Goal: Information Seeking & Learning: Learn about a topic

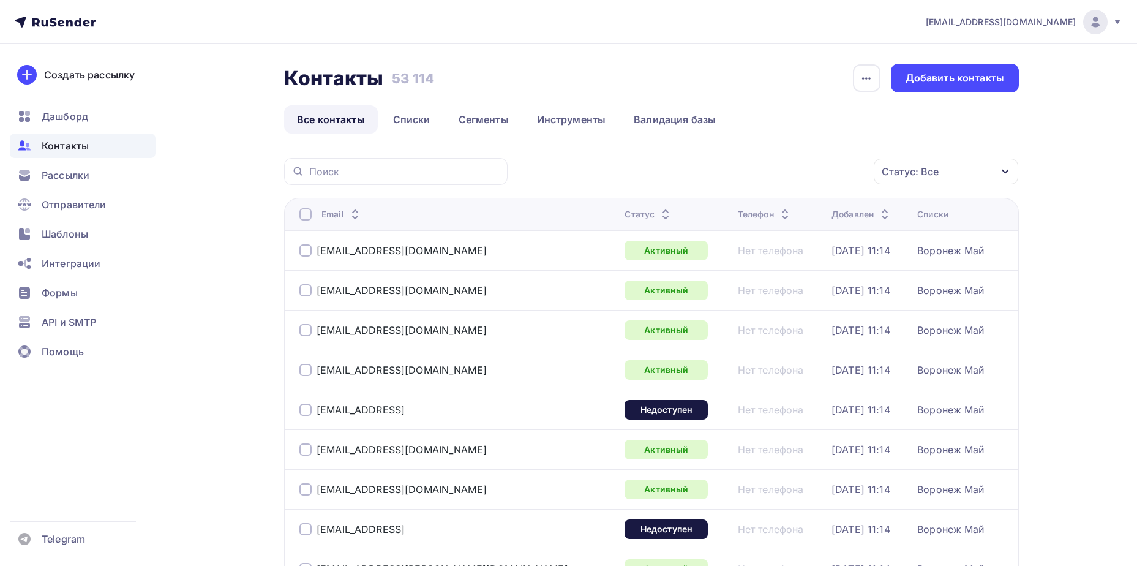
click at [989, 179] on div "Статус: Все" at bounding box center [946, 172] width 144 height 26
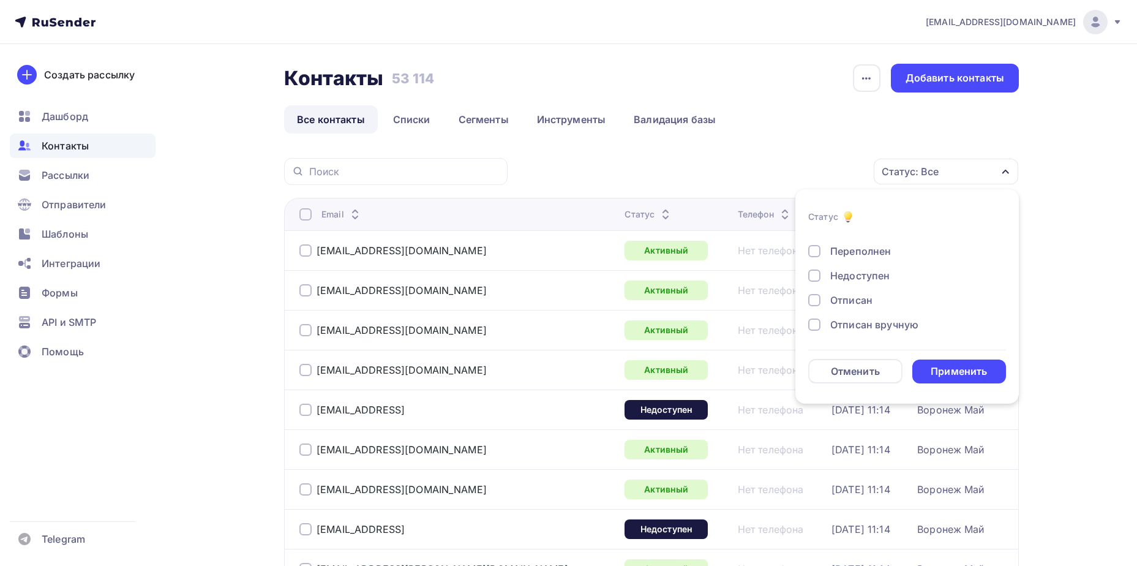
scroll to position [89, 0]
click at [867, 271] on div "Отписан" at bounding box center [851, 275] width 42 height 15
click at [930, 361] on div "Применить" at bounding box center [959, 371] width 94 height 24
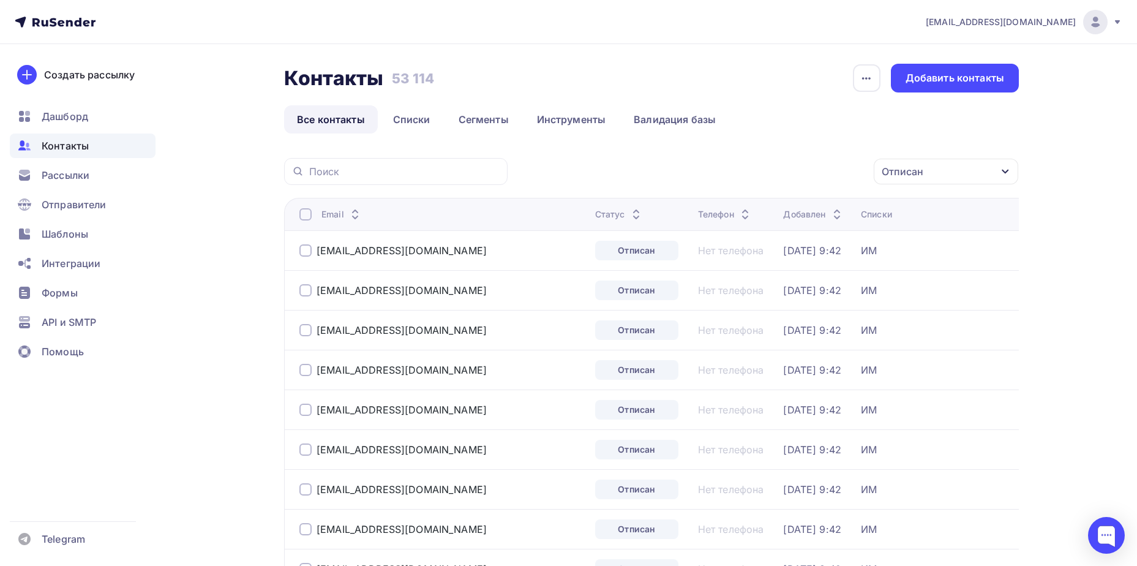
click at [307, 217] on div at bounding box center [305, 214] width 12 height 12
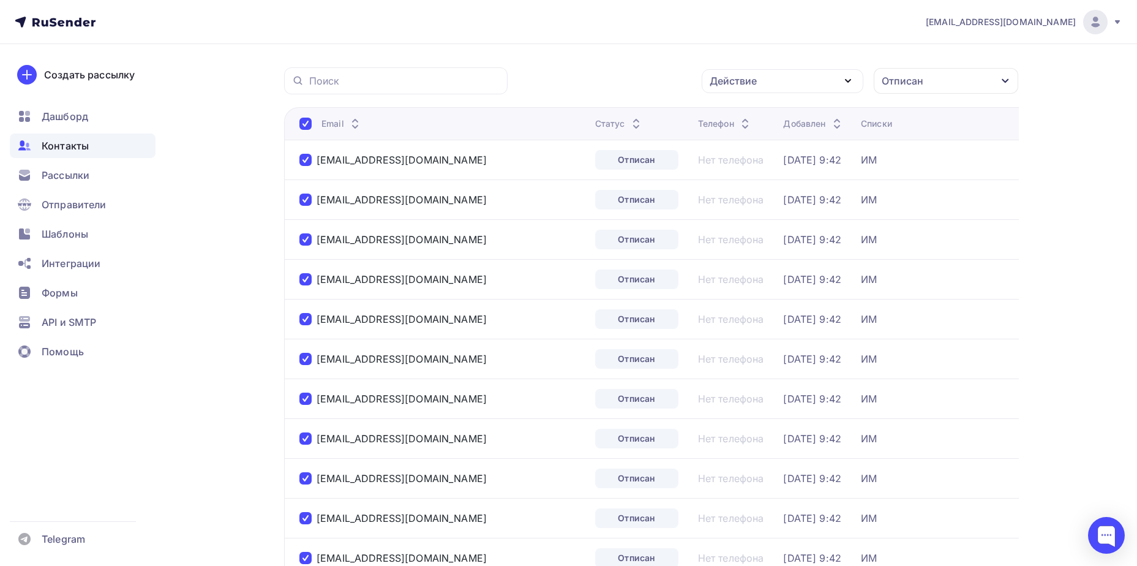
scroll to position [0, 0]
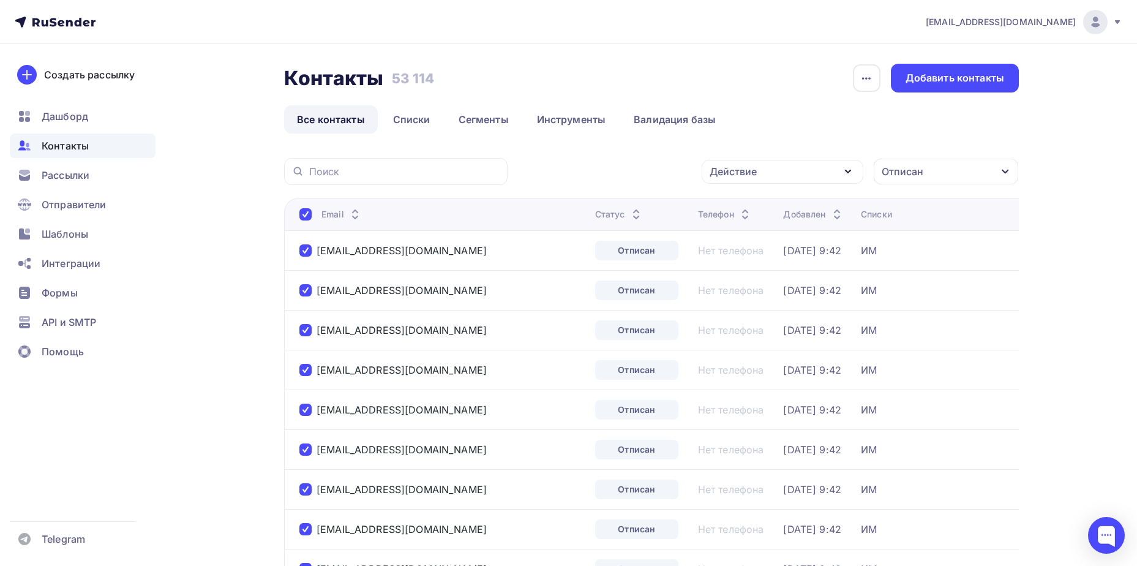
click at [739, 178] on div "Действие" at bounding box center [732, 171] width 47 height 15
click at [721, 258] on div "Удалить" at bounding box center [736, 256] width 40 height 15
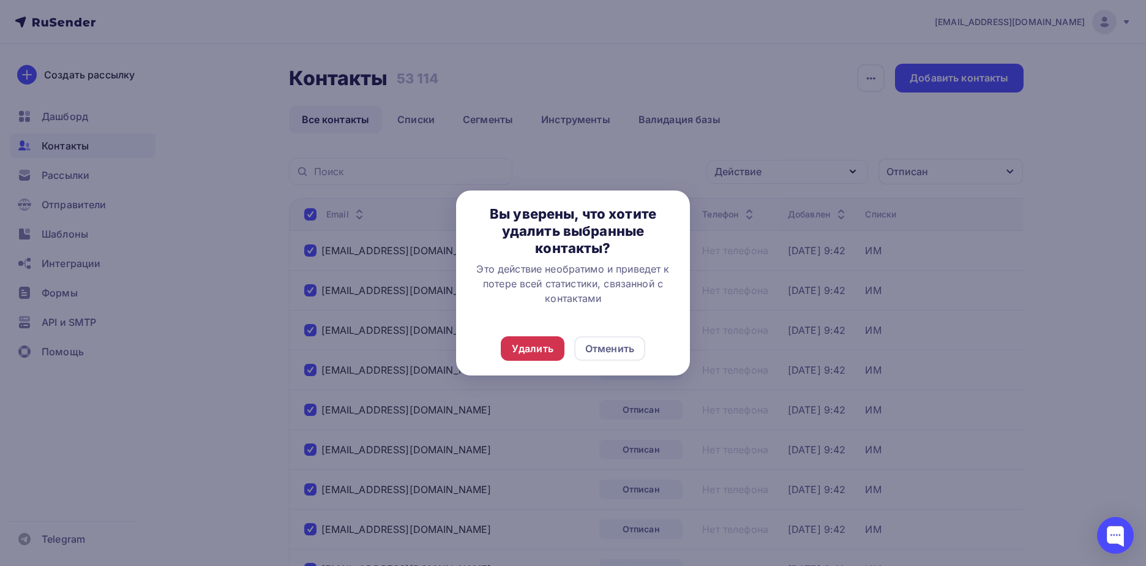
click at [519, 346] on div "Удалить" at bounding box center [533, 348] width 42 height 15
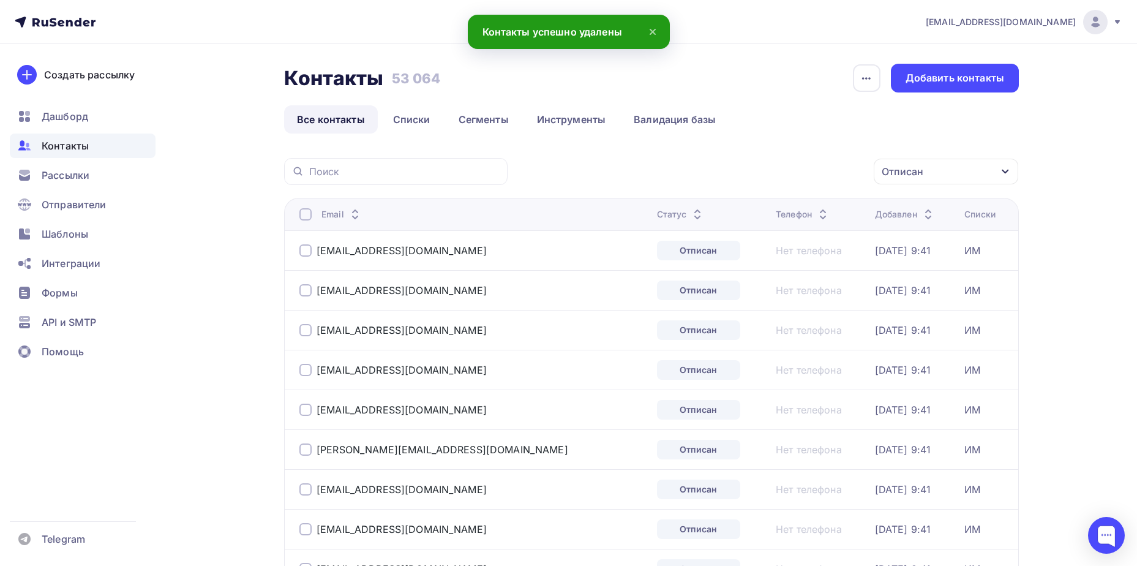
click at [302, 212] on div at bounding box center [305, 214] width 12 height 12
click at [306, 214] on div at bounding box center [305, 214] width 12 height 12
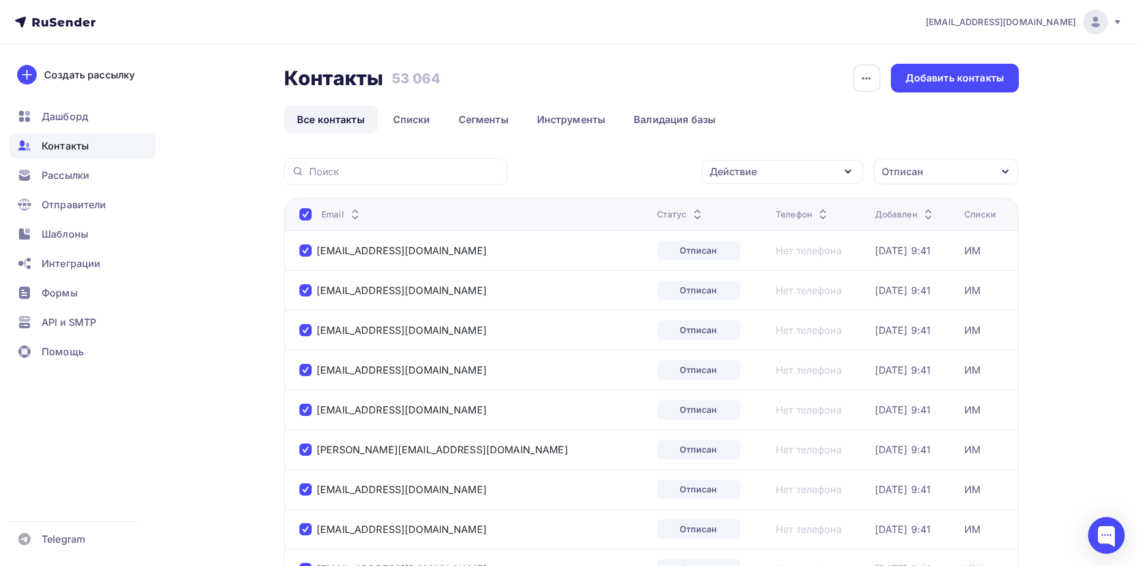
click at [774, 181] on div "Действие" at bounding box center [783, 172] width 162 height 24
click at [754, 249] on link "Удалить" at bounding box center [782, 256] width 147 height 24
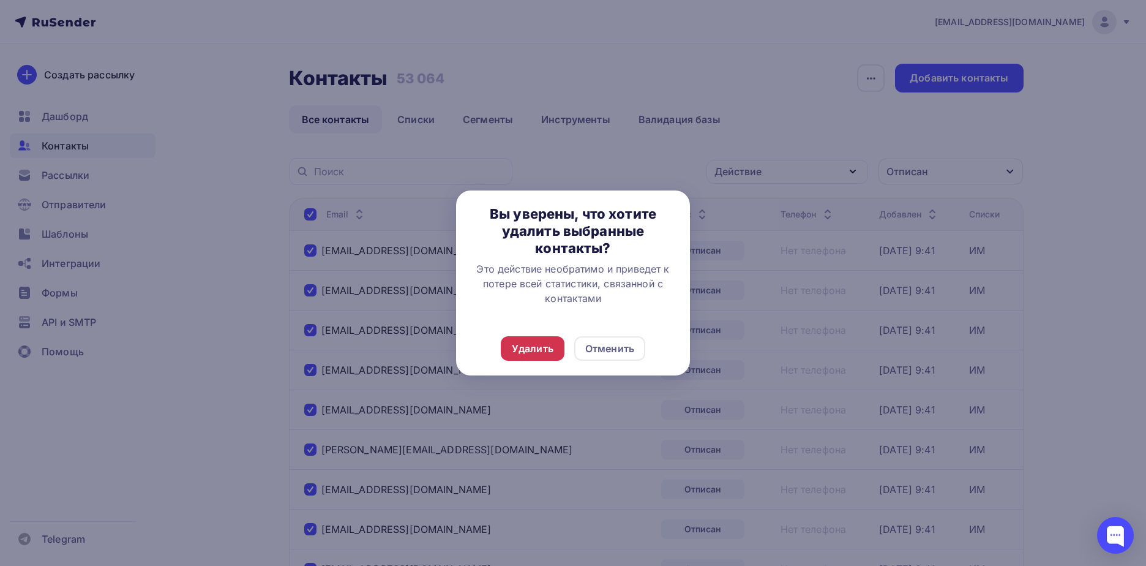
click at [548, 344] on div "Удалить" at bounding box center [533, 348] width 42 height 15
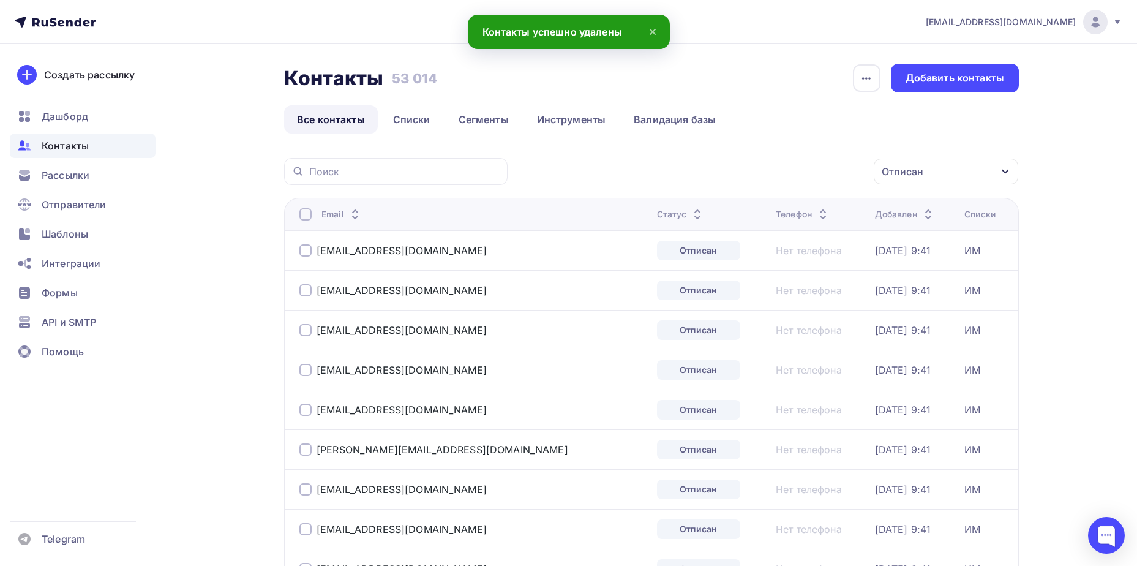
click at [301, 214] on div at bounding box center [305, 214] width 12 height 12
click at [312, 212] on div "Email" at bounding box center [452, 214] width 306 height 12
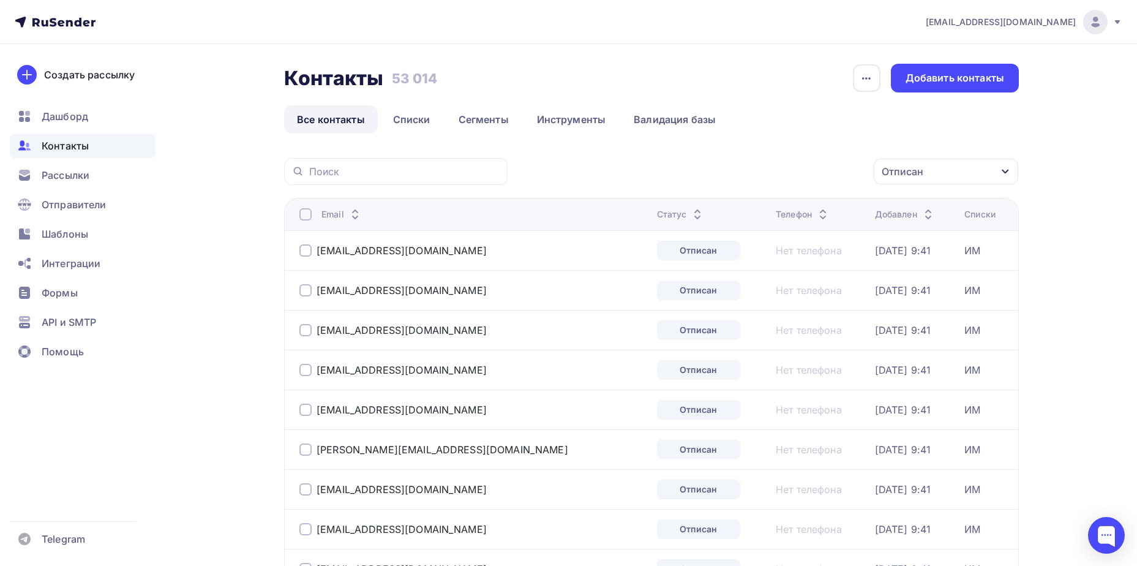
click at [310, 215] on div at bounding box center [305, 214] width 12 height 12
click at [712, 174] on div "Действие" at bounding box center [732, 171] width 47 height 15
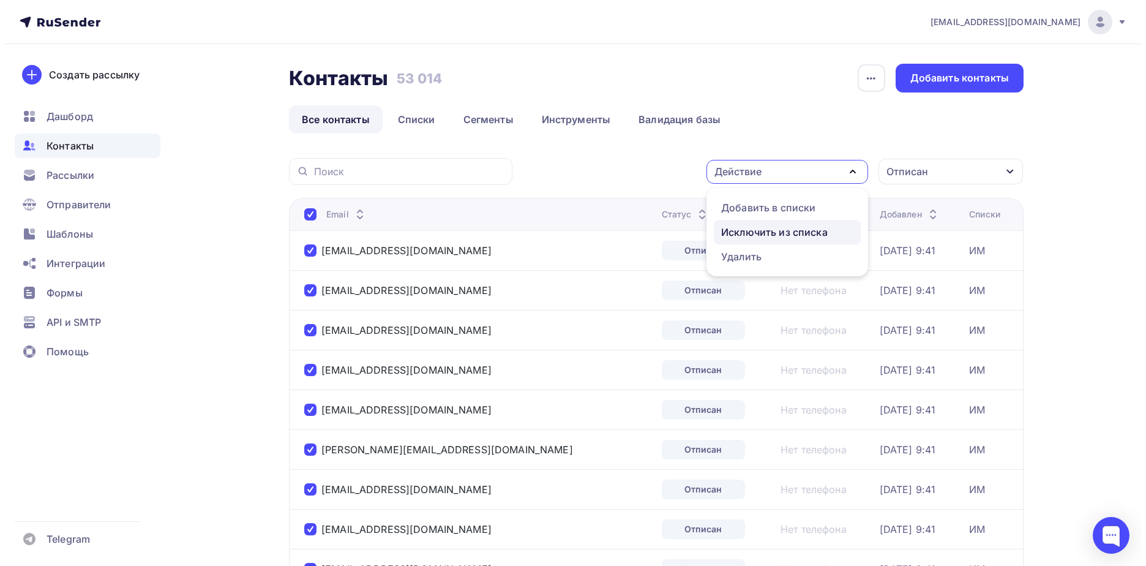
scroll to position [122, 0]
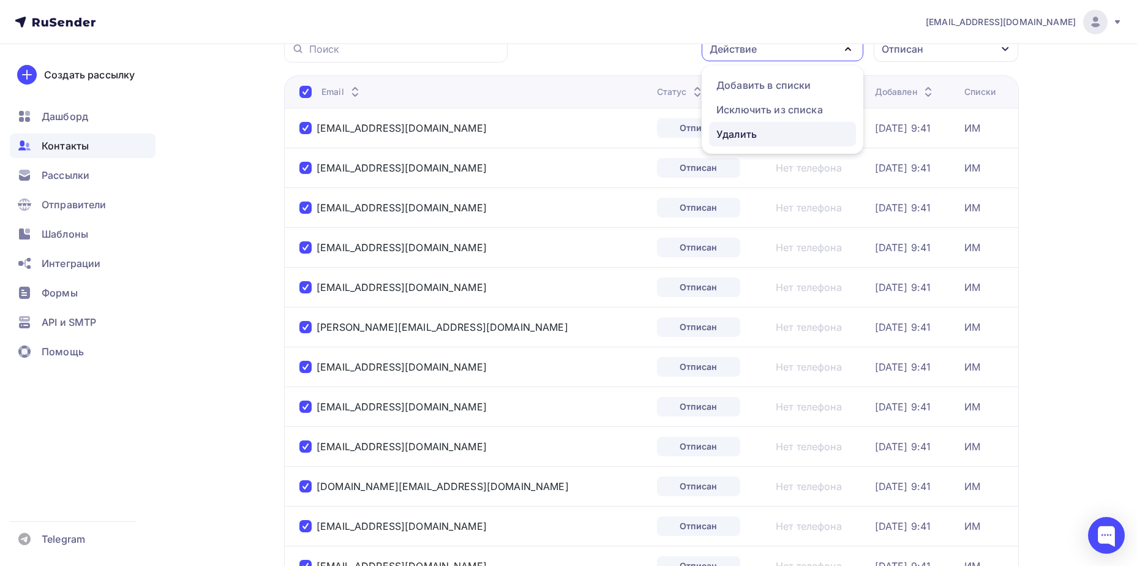
click at [751, 133] on div "Удалить" at bounding box center [736, 134] width 40 height 15
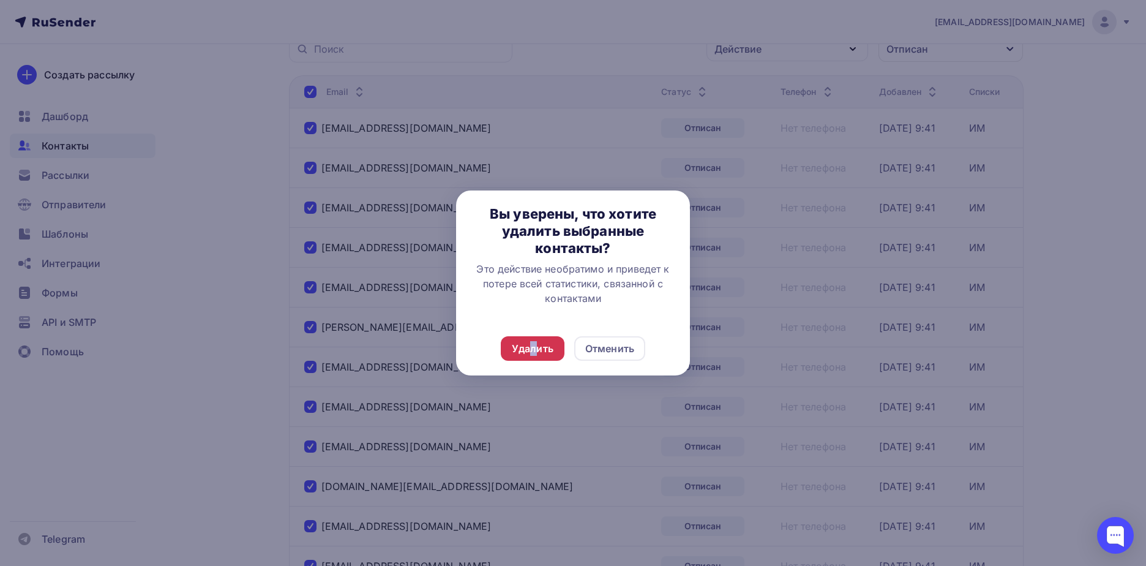
click at [533, 340] on div "Удалить" at bounding box center [533, 348] width 64 height 24
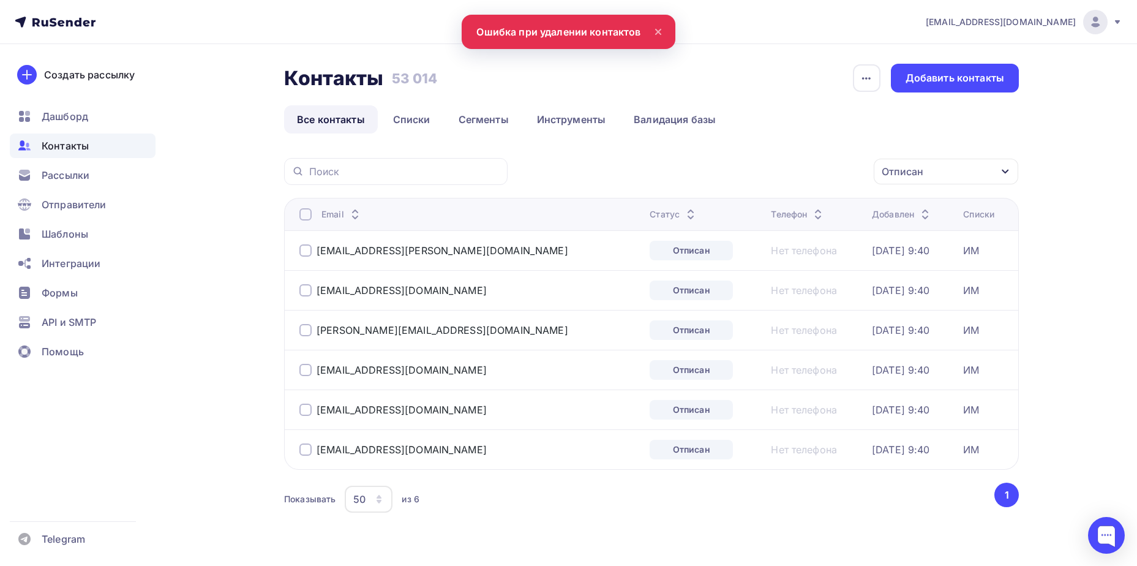
scroll to position [29, 0]
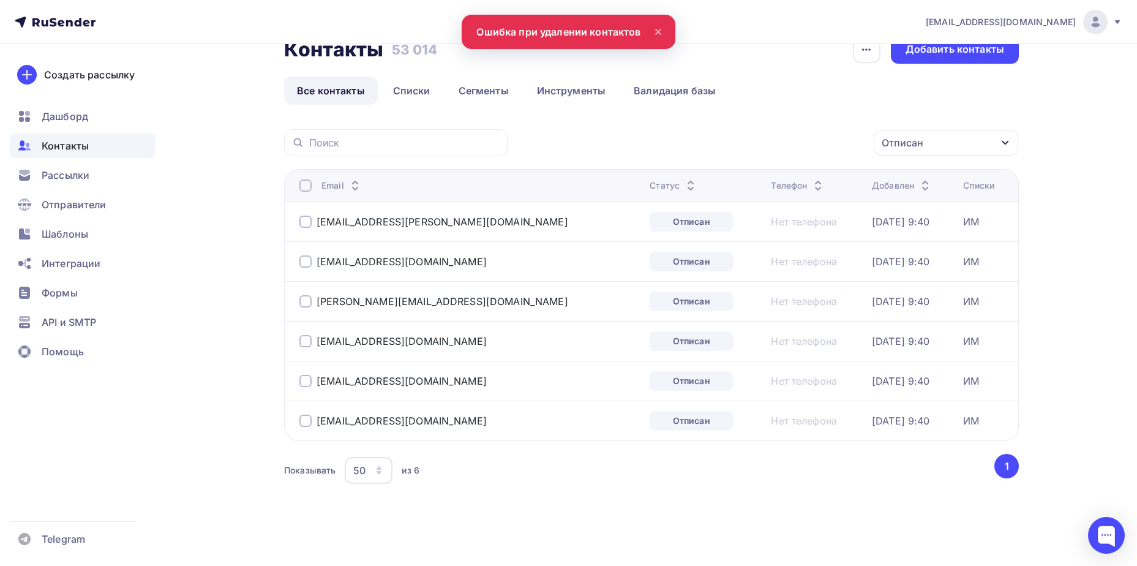
click at [306, 191] on div at bounding box center [305, 185] width 12 height 12
click at [304, 184] on div at bounding box center [305, 185] width 12 height 12
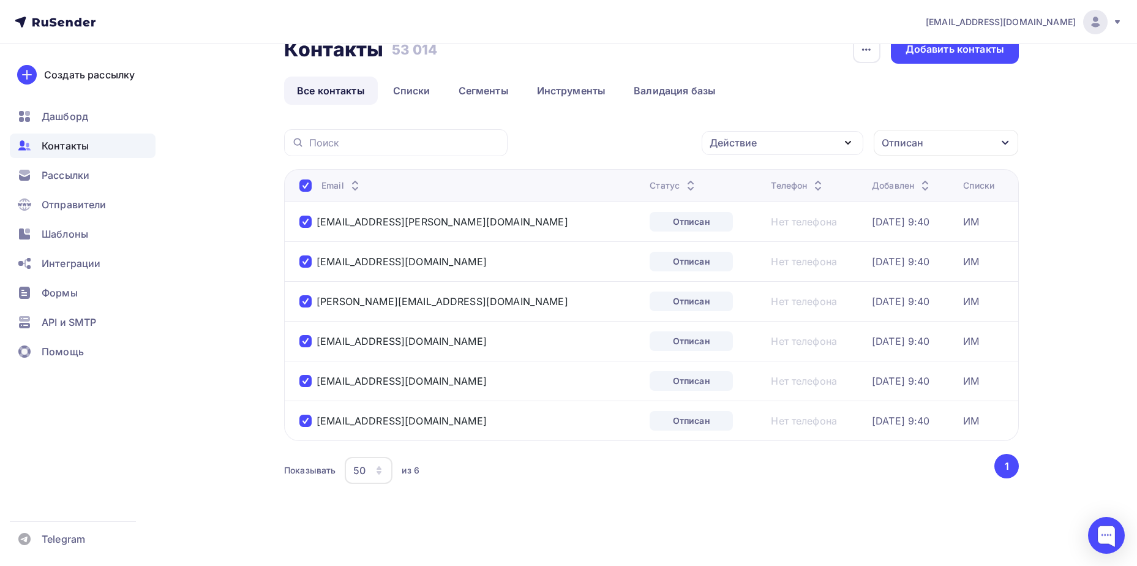
click at [806, 136] on div "Действие" at bounding box center [783, 143] width 162 height 24
click at [760, 233] on div "Удалить" at bounding box center [782, 227] width 132 height 15
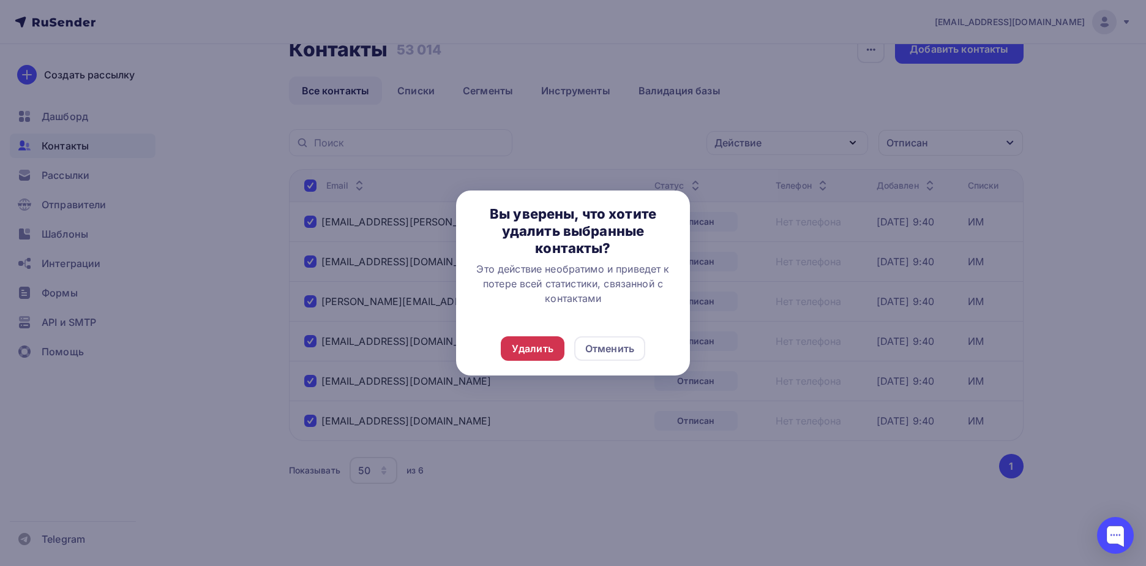
click at [531, 343] on div "Удалить" at bounding box center [533, 348] width 42 height 15
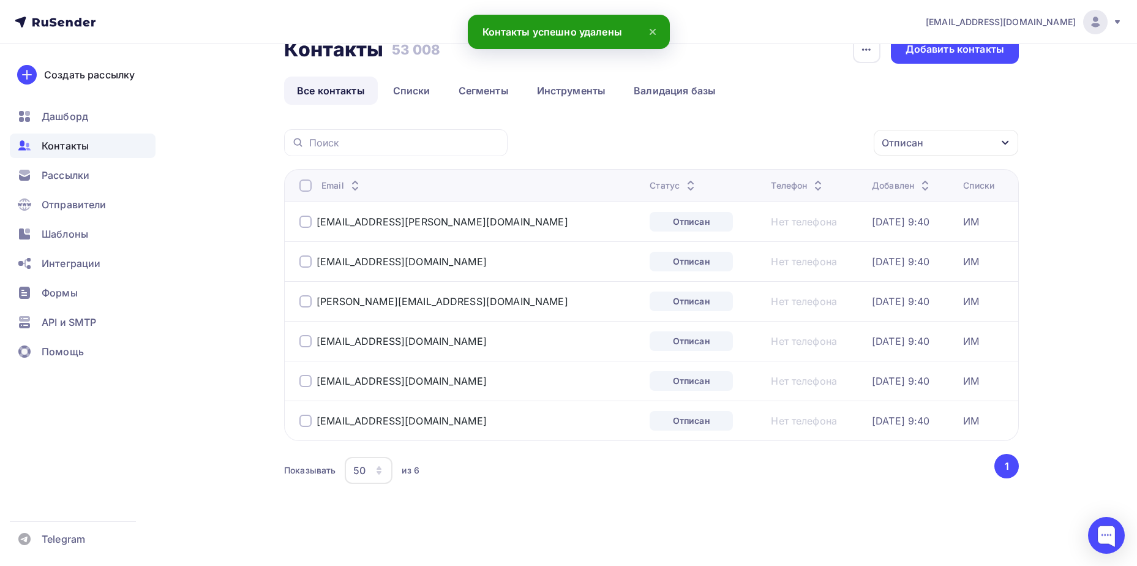
click at [912, 135] on div "Отписан" at bounding box center [946, 143] width 144 height 26
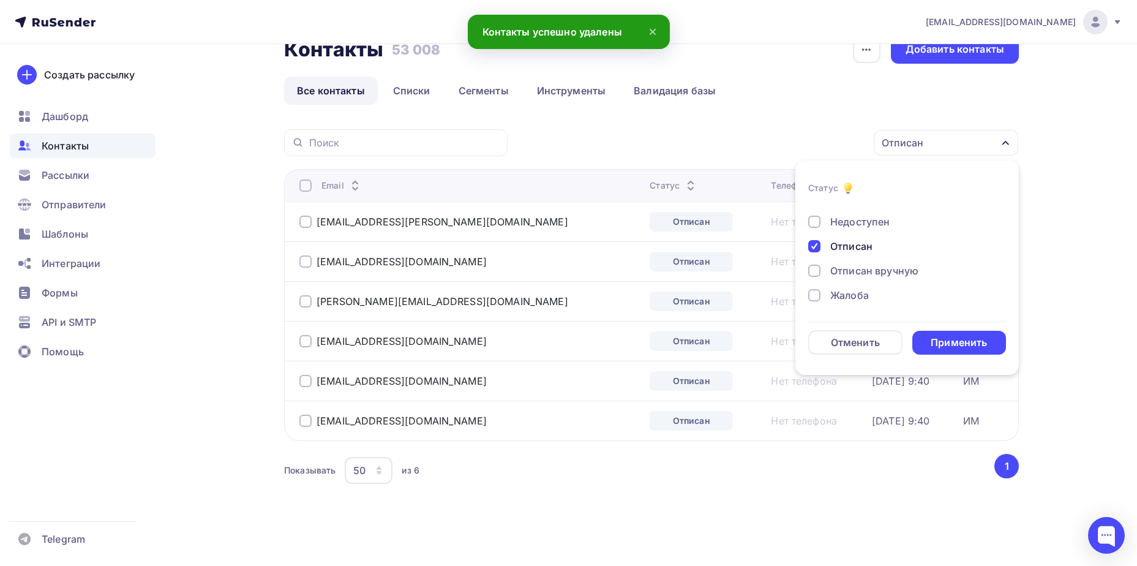
click at [840, 297] on div "Жалоба" at bounding box center [849, 295] width 39 height 15
click at [822, 246] on div "Отписан" at bounding box center [900, 246] width 184 height 15
click at [953, 343] on div "Применить" at bounding box center [958, 342] width 56 height 14
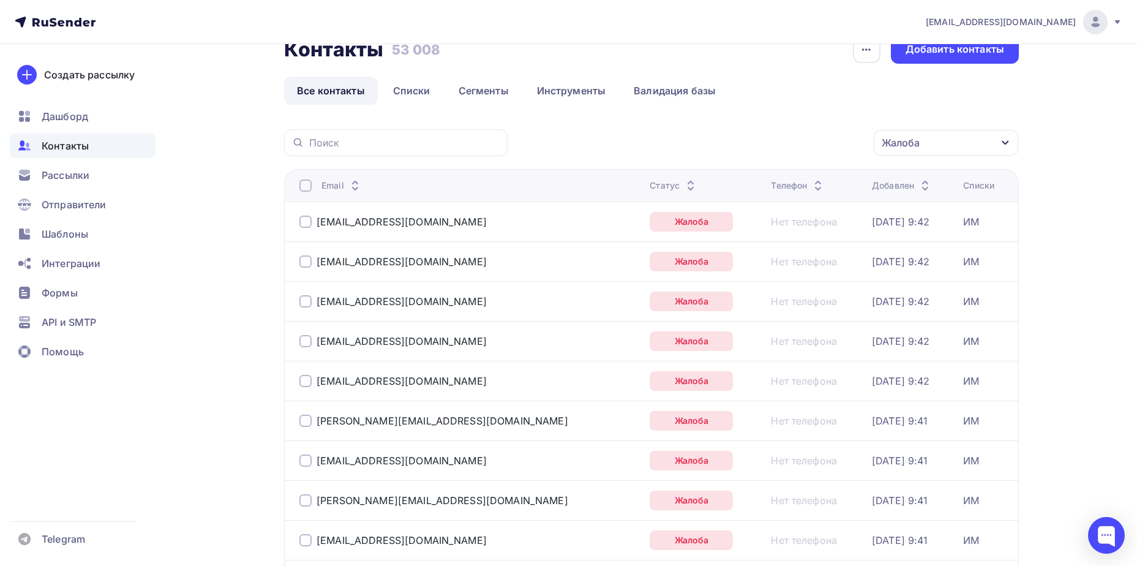
click at [301, 189] on div at bounding box center [305, 185] width 12 height 12
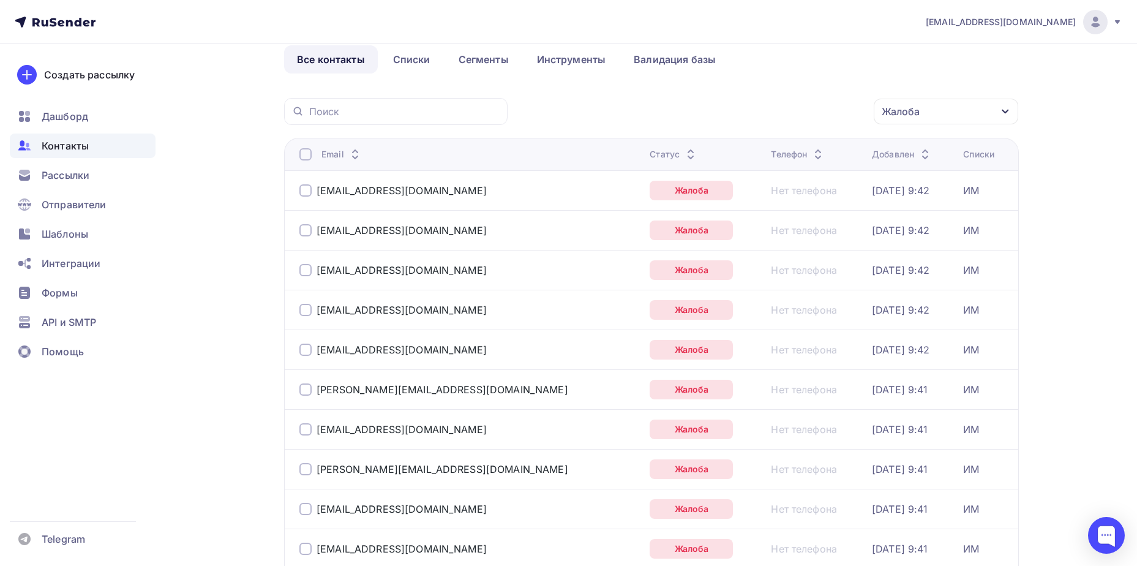
scroll to position [0, 0]
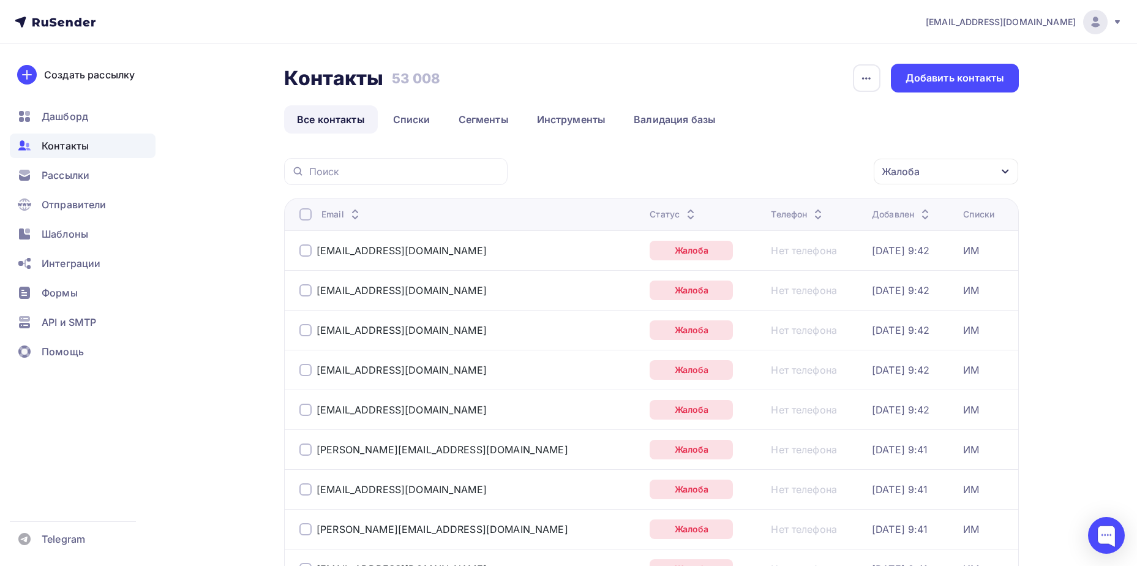
click at [305, 209] on div at bounding box center [305, 214] width 12 height 12
click at [782, 158] on div "Действие Добавить в списки Исключить из списка Удалить Жалоба Статус Новый Акти…" at bounding box center [767, 171] width 503 height 27
click at [781, 167] on div "Действие" at bounding box center [783, 172] width 162 height 24
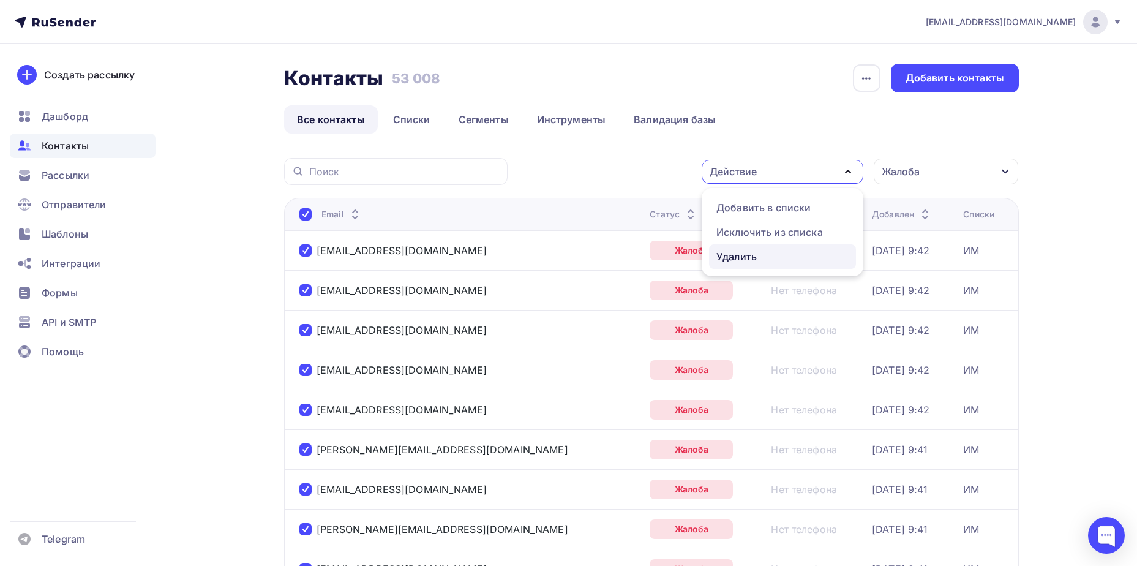
click at [742, 257] on div "Удалить" at bounding box center [736, 256] width 40 height 15
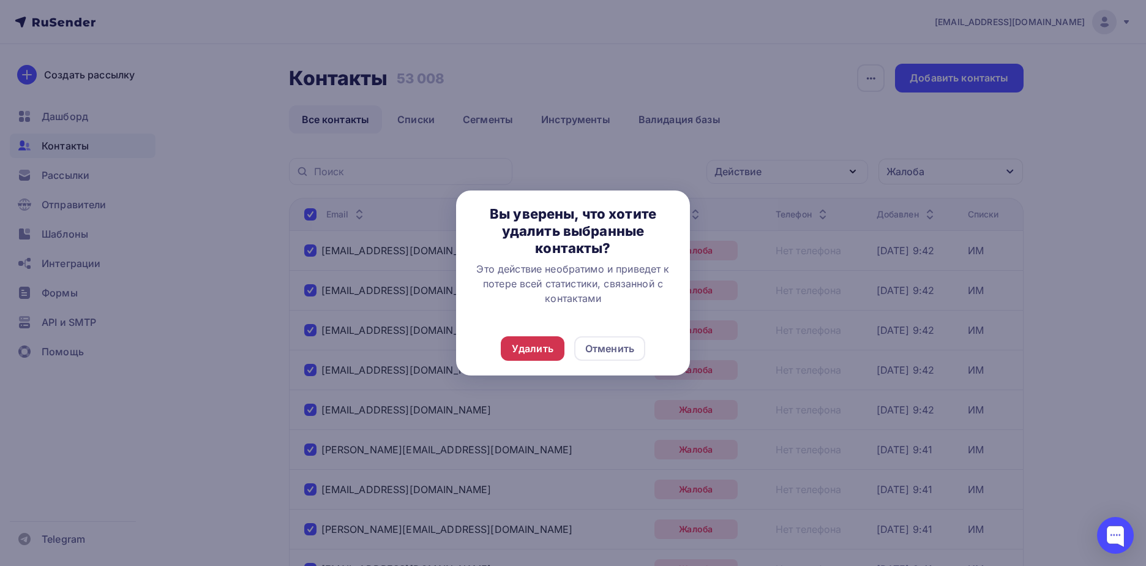
click at [525, 342] on div "Удалить" at bounding box center [533, 348] width 42 height 15
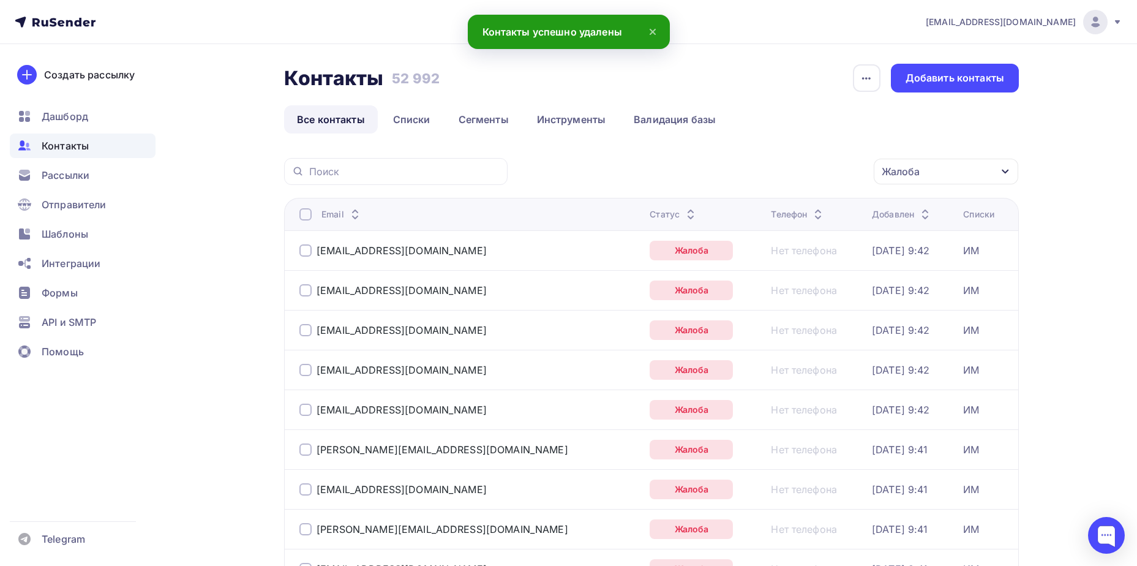
click at [299, 212] on div at bounding box center [305, 214] width 12 height 12
click at [312, 212] on div "Email" at bounding box center [452, 214] width 306 height 12
click at [305, 219] on div at bounding box center [305, 214] width 12 height 12
click at [807, 178] on div "Действие" at bounding box center [783, 172] width 162 height 24
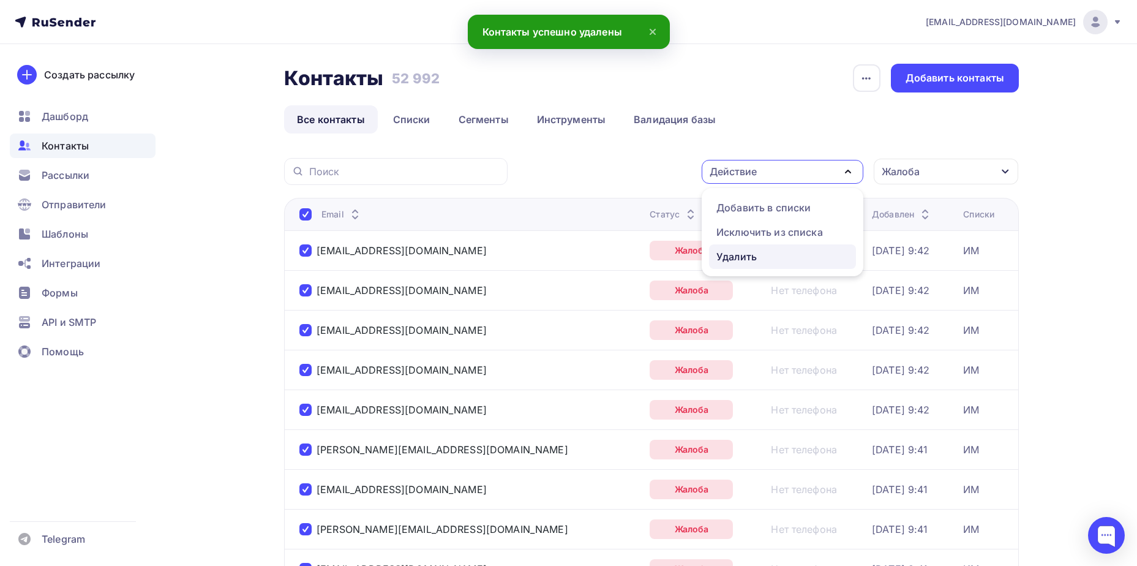
click at [769, 254] on div "Удалить" at bounding box center [782, 256] width 132 height 15
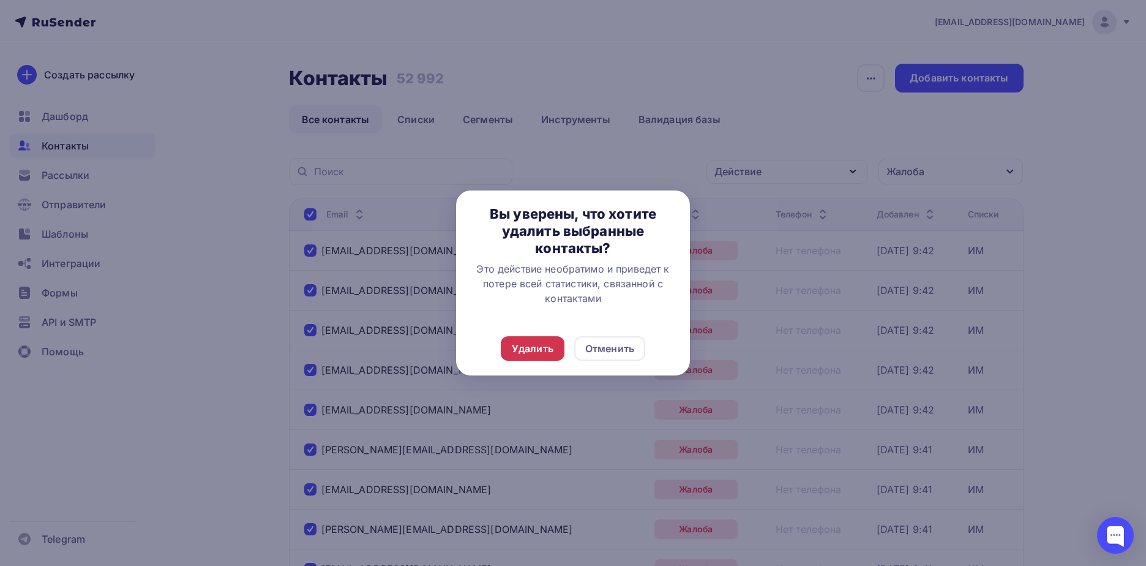
click at [526, 353] on div "Удалить" at bounding box center [533, 348] width 42 height 15
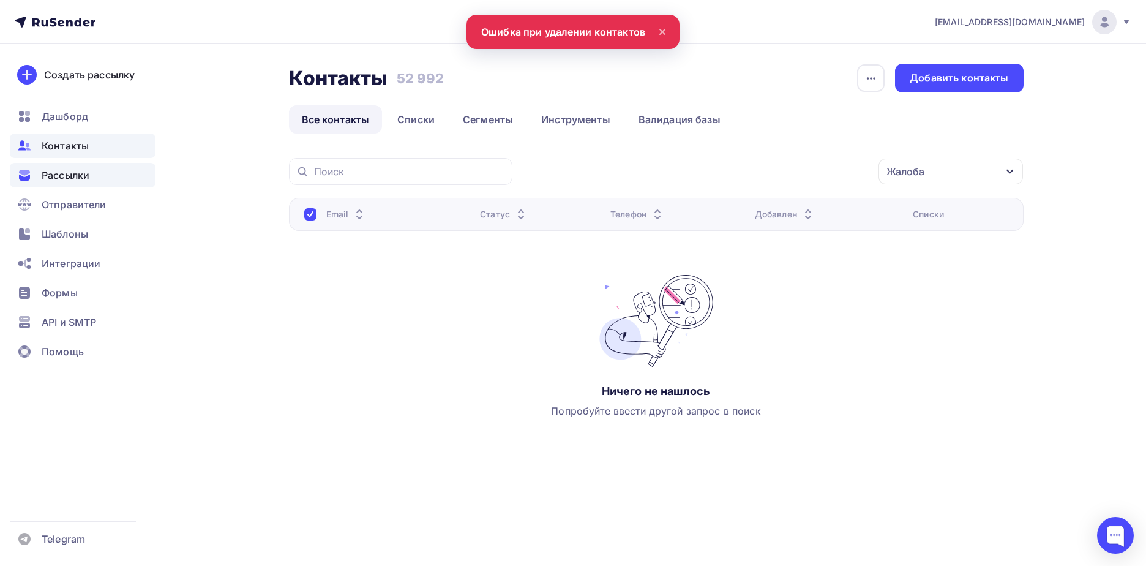
click at [74, 180] on span "Рассылки" at bounding box center [66, 175] width 48 height 15
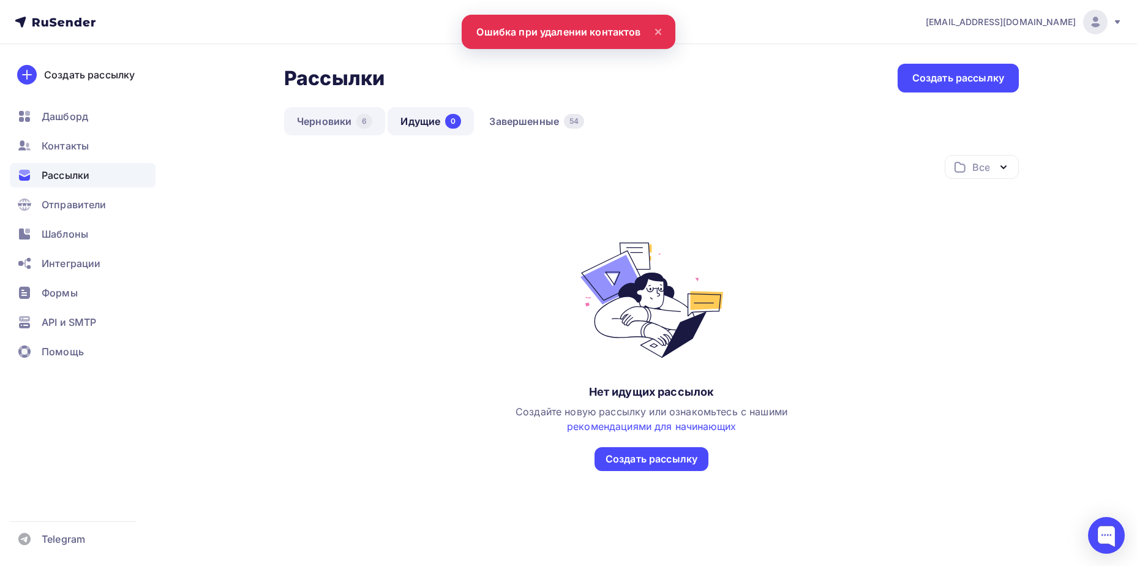
click at [351, 129] on link "Черновики 6" at bounding box center [334, 121] width 101 height 28
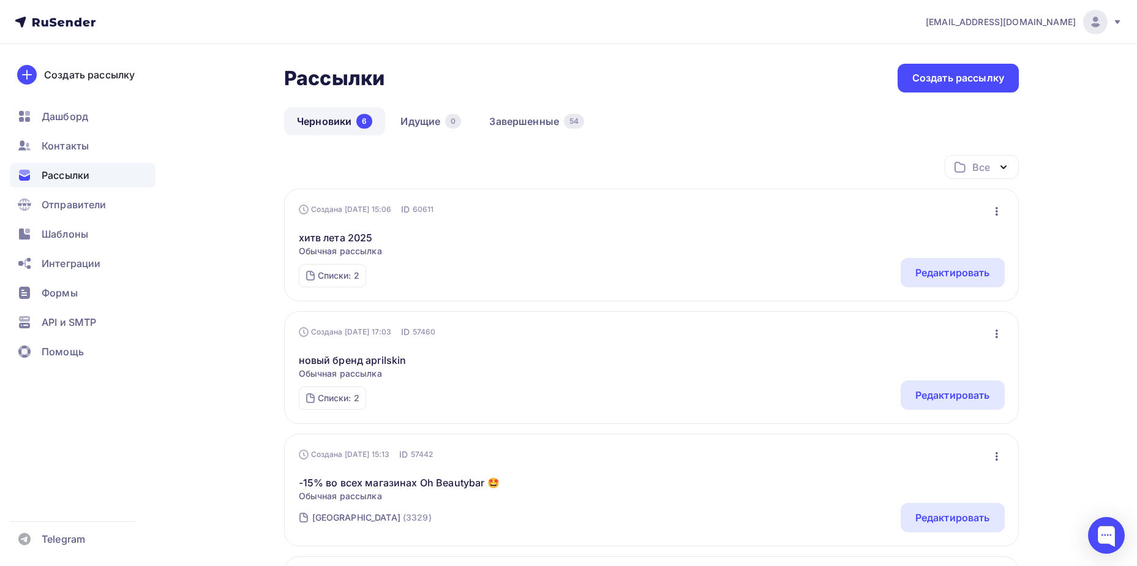
click at [522, 105] on div "Рассылки Рассылки Создать рассылку [GEOGRAPHIC_DATA] 6 Идущие 0 Завершенные 54 …" at bounding box center [651, 545] width 735 height 962
click at [525, 116] on link "Завершенные 54" at bounding box center [536, 121] width 121 height 28
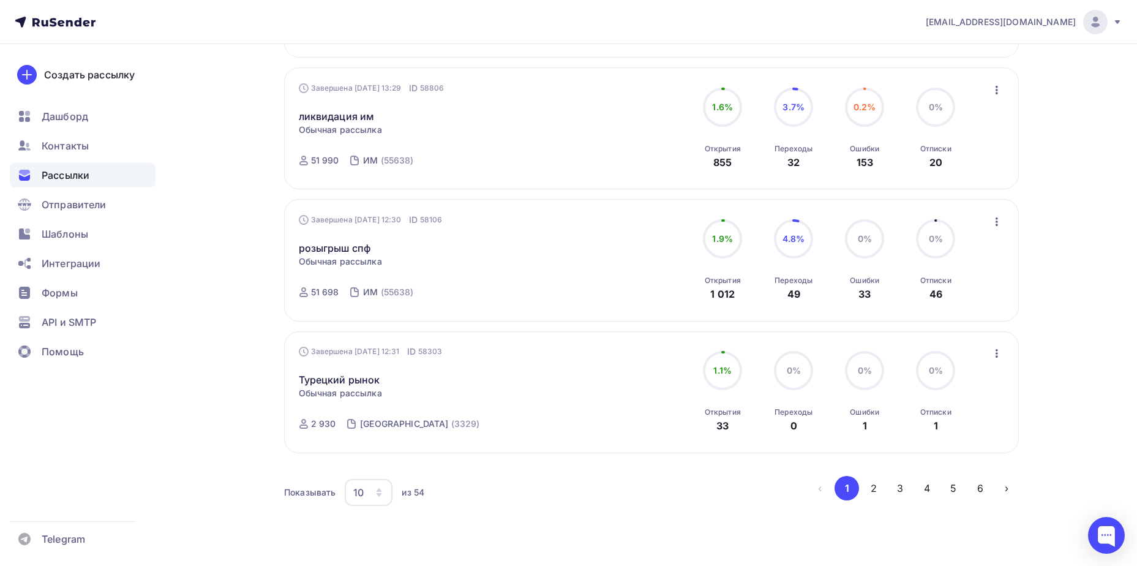
scroll to position [1096, 0]
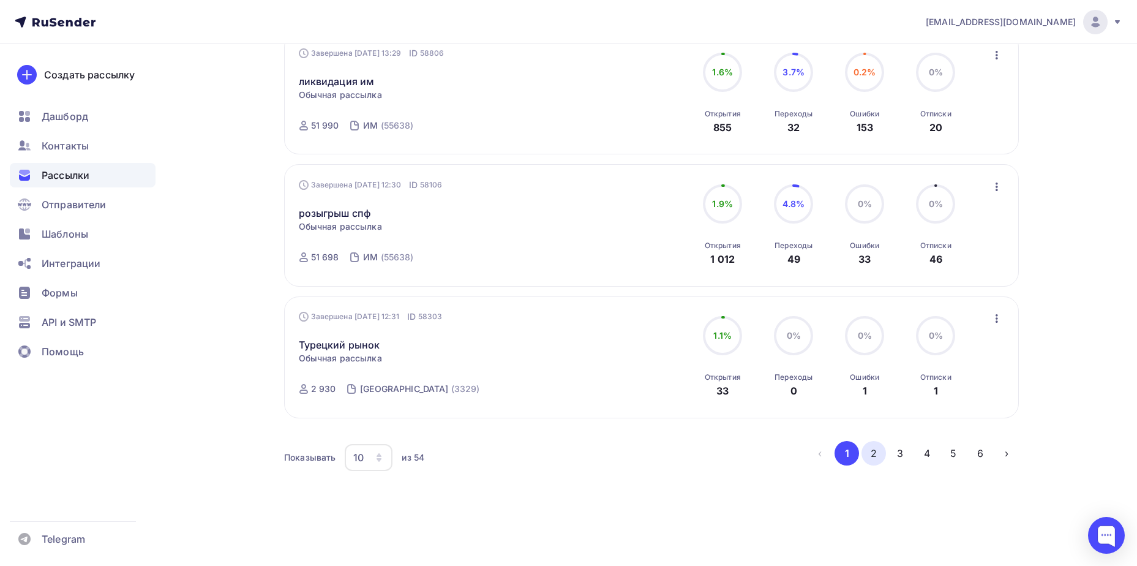
click at [871, 454] on button "2" at bounding box center [873, 453] width 24 height 24
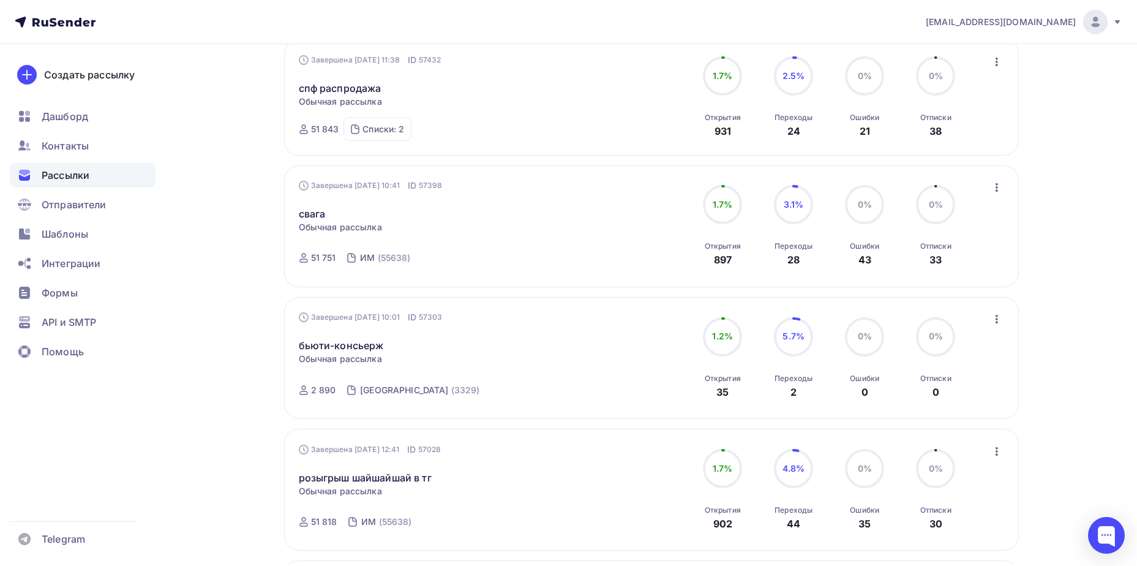
scroll to position [280, 0]
click at [313, 208] on link "свага" at bounding box center [312, 214] width 27 height 15
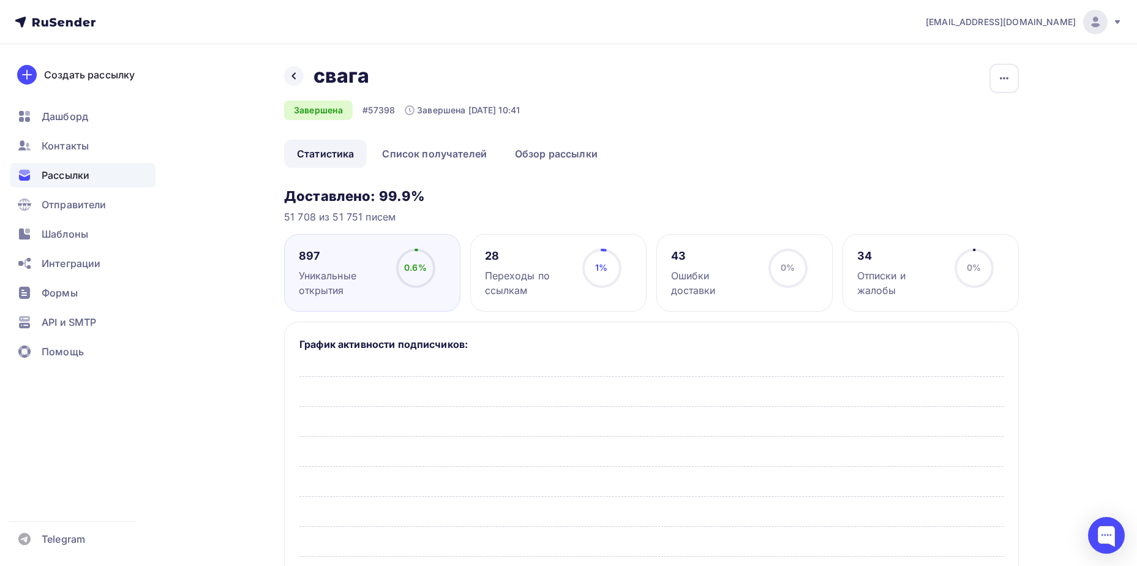
click at [543, 154] on link "Обзор рассылки" at bounding box center [556, 154] width 108 height 28
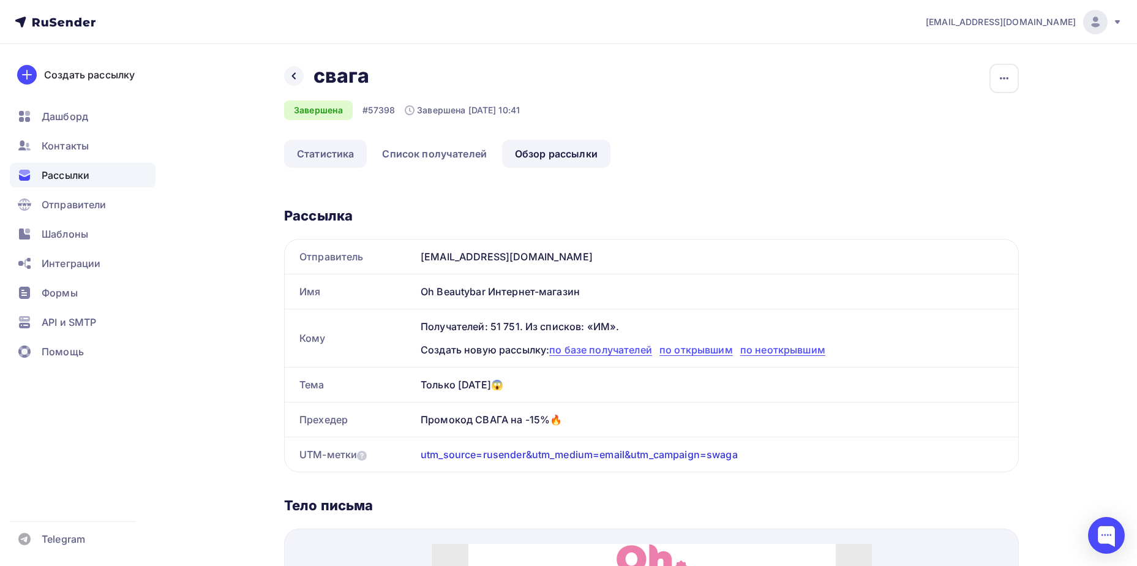
click at [312, 153] on link "Статистика" at bounding box center [325, 154] width 83 height 28
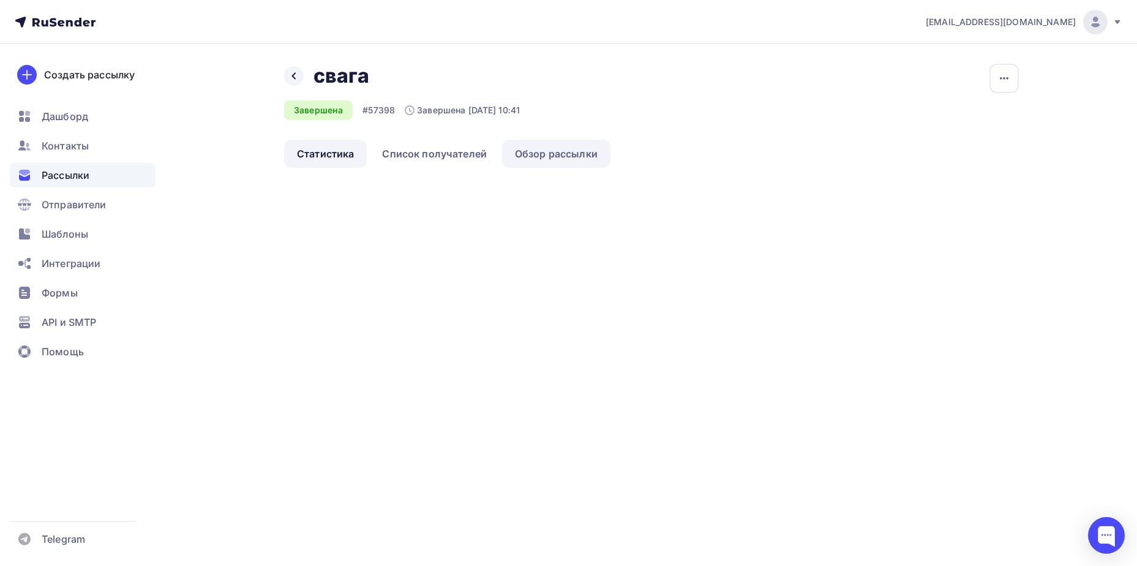
click at [526, 149] on link "Обзор рассылки" at bounding box center [556, 154] width 108 height 28
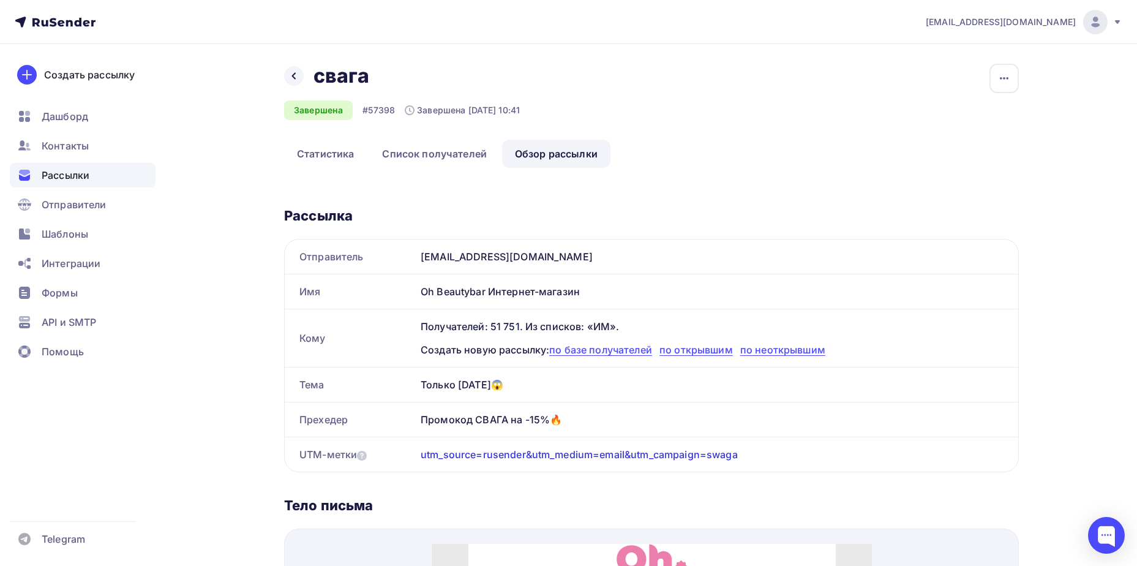
drag, startPoint x: 420, startPoint y: 380, endPoint x: 590, endPoint y: 418, distance: 173.8
click at [590, 418] on div "Отправитель [EMAIL_ADDRESS][DOMAIN_NAME] Имя Oh Beautybar Интернет-магазин Кому…" at bounding box center [651, 355] width 735 height 233
copy div "Только [DATE]😱 Прехедер Промокод СВАГА на -15%🔥"
click at [403, 152] on link "Список получателей" at bounding box center [434, 154] width 130 height 28
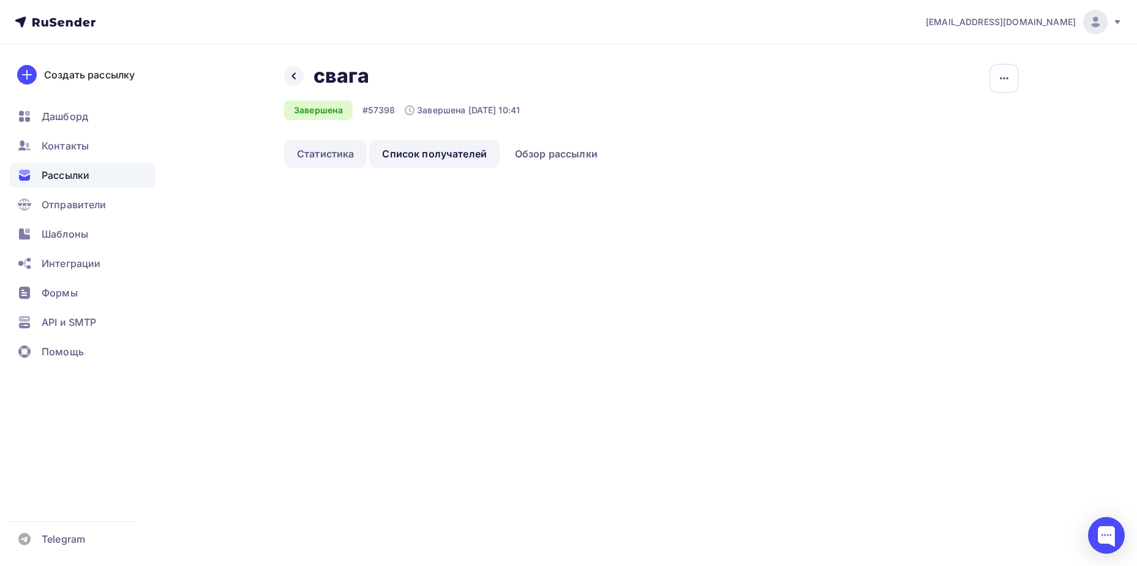
click at [340, 152] on link "Статистика" at bounding box center [325, 154] width 83 height 28
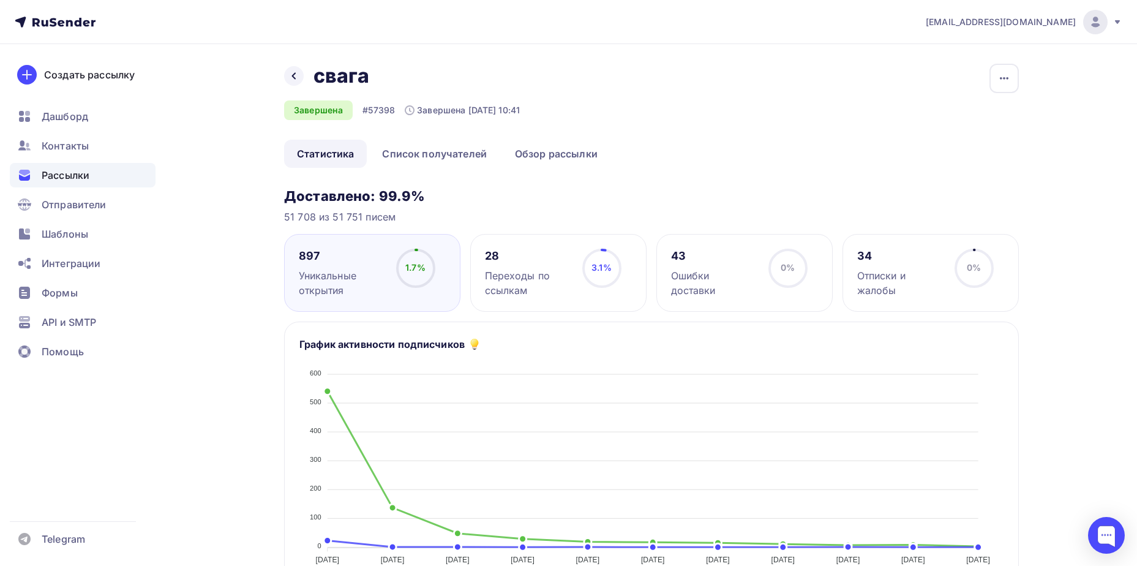
click at [294, 76] on icon at bounding box center [294, 76] width 10 height 10
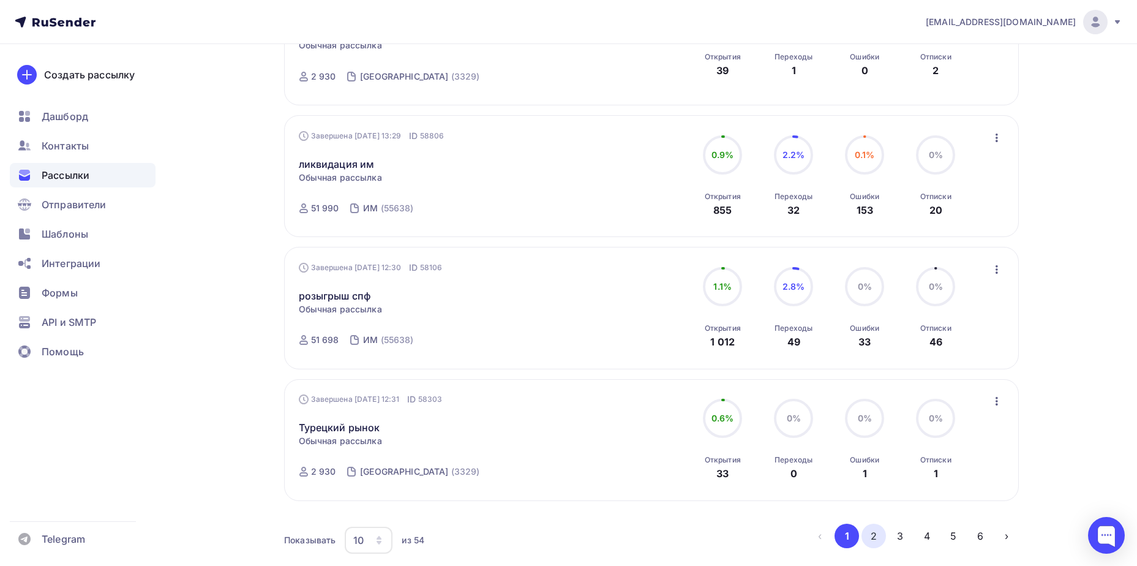
scroll to position [1096, 0]
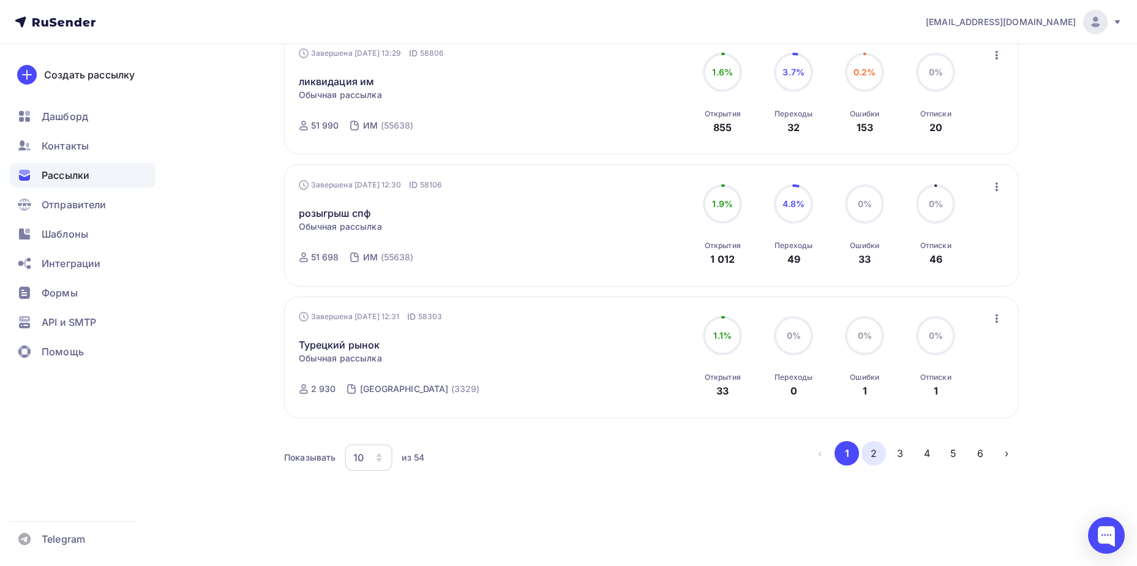
click at [872, 457] on button "2" at bounding box center [873, 453] width 24 height 24
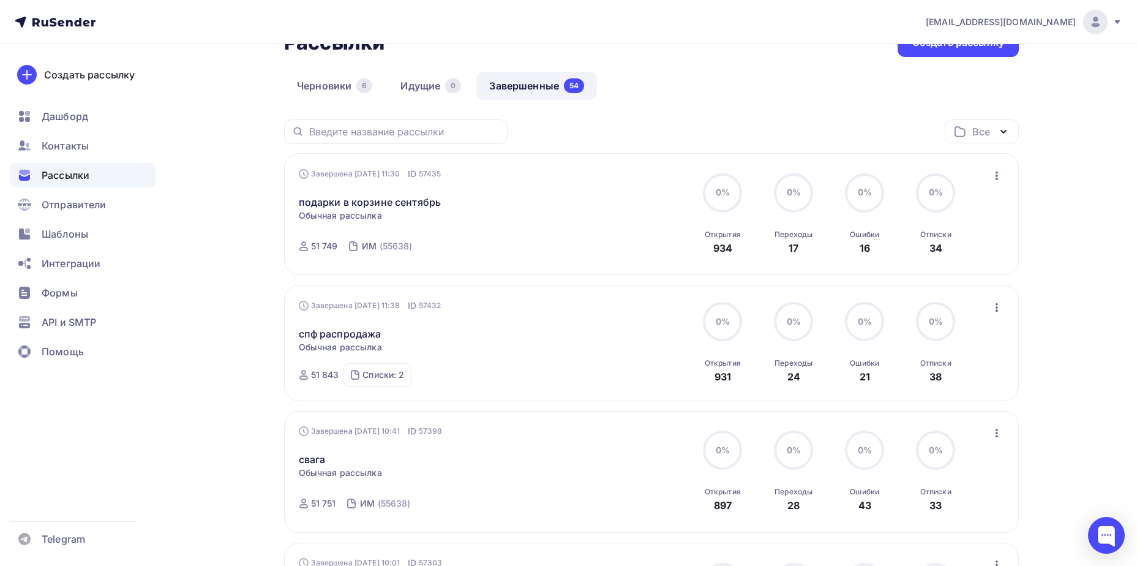
scroll to position [158, 0]
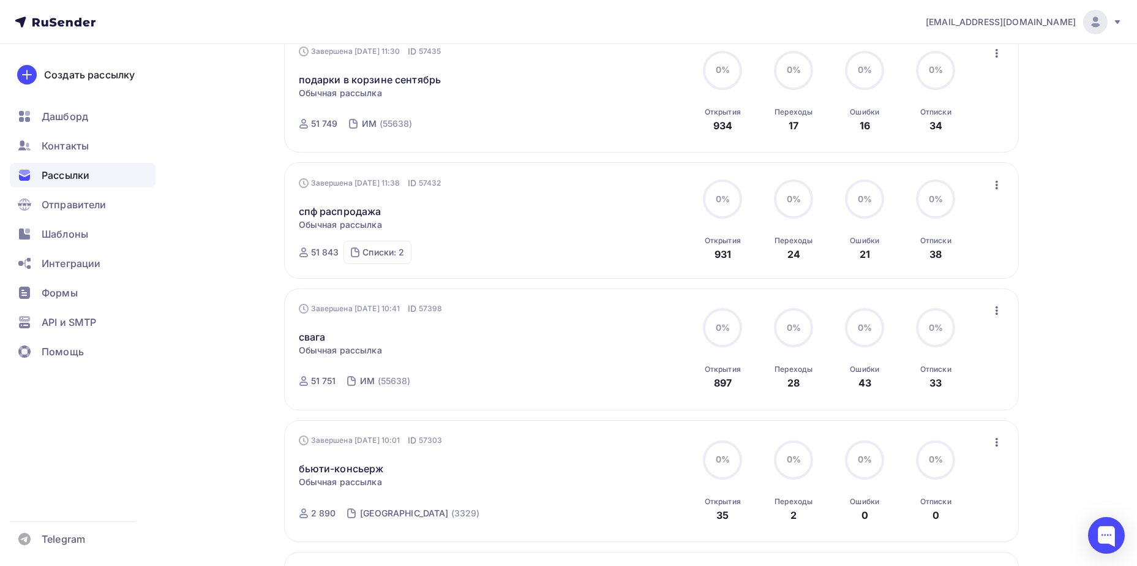
click at [361, 201] on div "спф распродажа Статистика Обзор рассылки Копировать в новую Добавить в папку" at bounding box center [438, 203] width 279 height 29
click at [361, 209] on link "спф распродажа" at bounding box center [340, 211] width 83 height 15
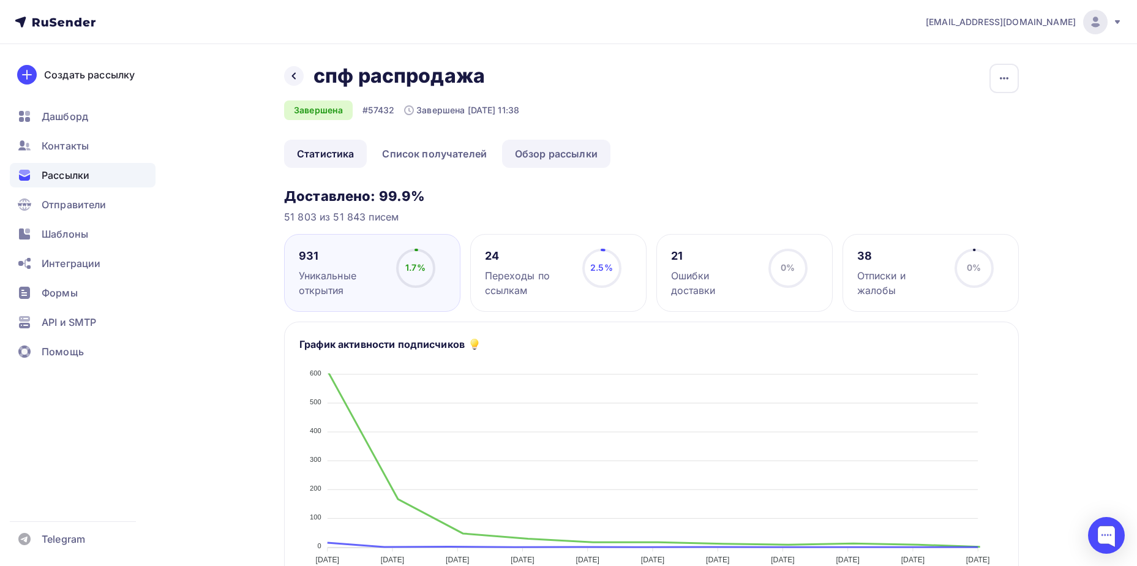
click at [545, 156] on link "Обзор рассылки" at bounding box center [556, 154] width 108 height 28
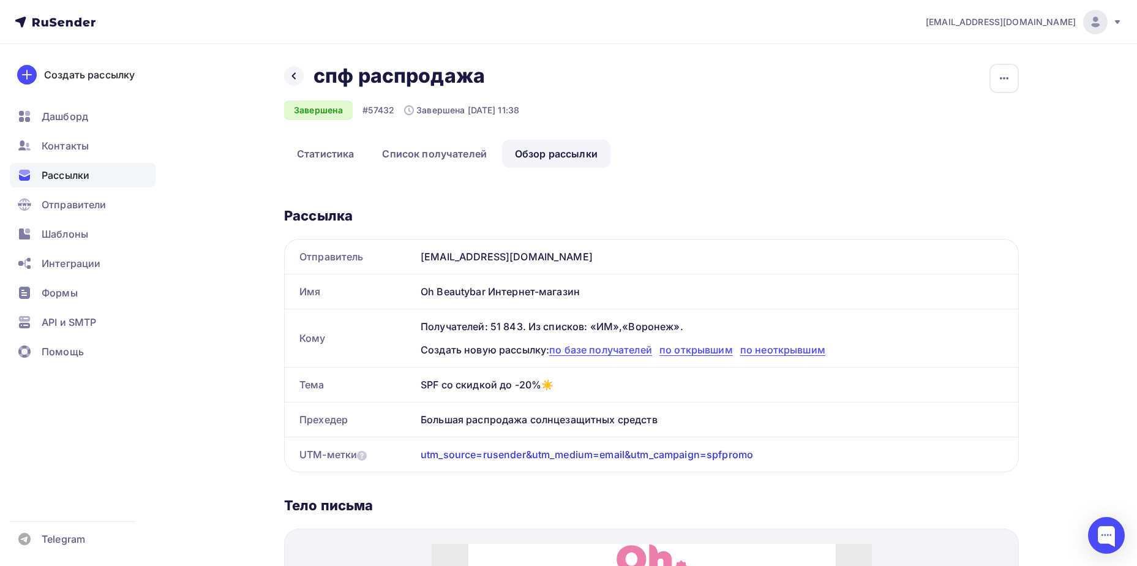
drag, startPoint x: 424, startPoint y: 386, endPoint x: 690, endPoint y: 414, distance: 267.8
click at [690, 414] on div "Отправитель [EMAIL_ADDRESS][DOMAIN_NAME] Имя Oh Beautybar Интернет-магазин Кому…" at bounding box center [651, 355] width 735 height 233
copy div "SPF со скидкой до -20%☀️ Прехедер Большая распродажа солнцезащитных средств"
click at [321, 146] on link "Статистика" at bounding box center [325, 154] width 83 height 28
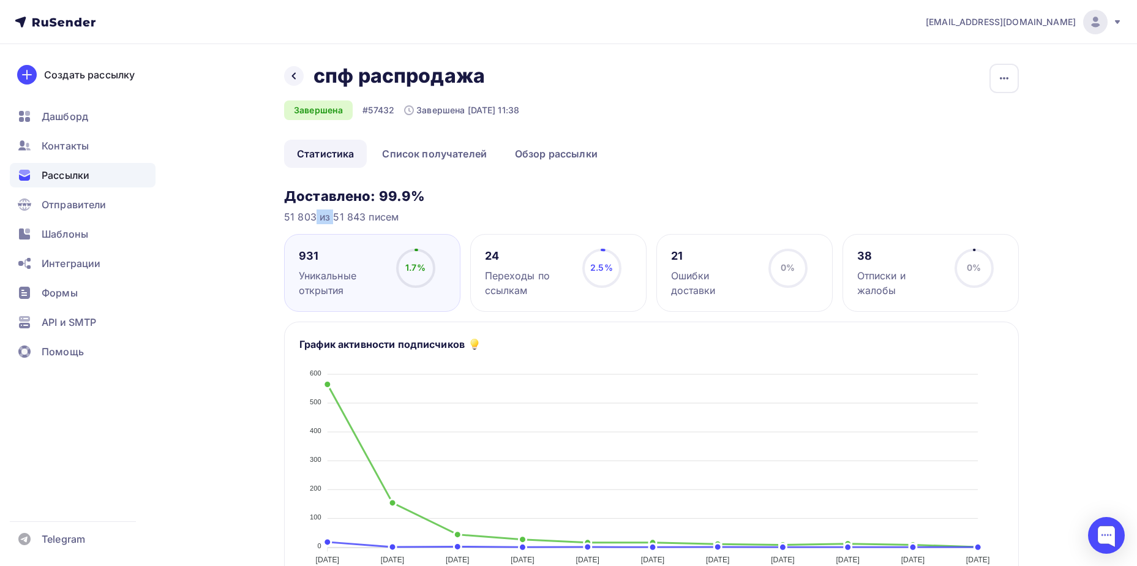
drag, startPoint x: 290, startPoint y: 222, endPoint x: 311, endPoint y: 222, distance: 21.4
click at [311, 222] on div "51 803 из 51 843 писем" at bounding box center [651, 216] width 735 height 15
click at [293, 74] on icon at bounding box center [294, 76] width 10 height 10
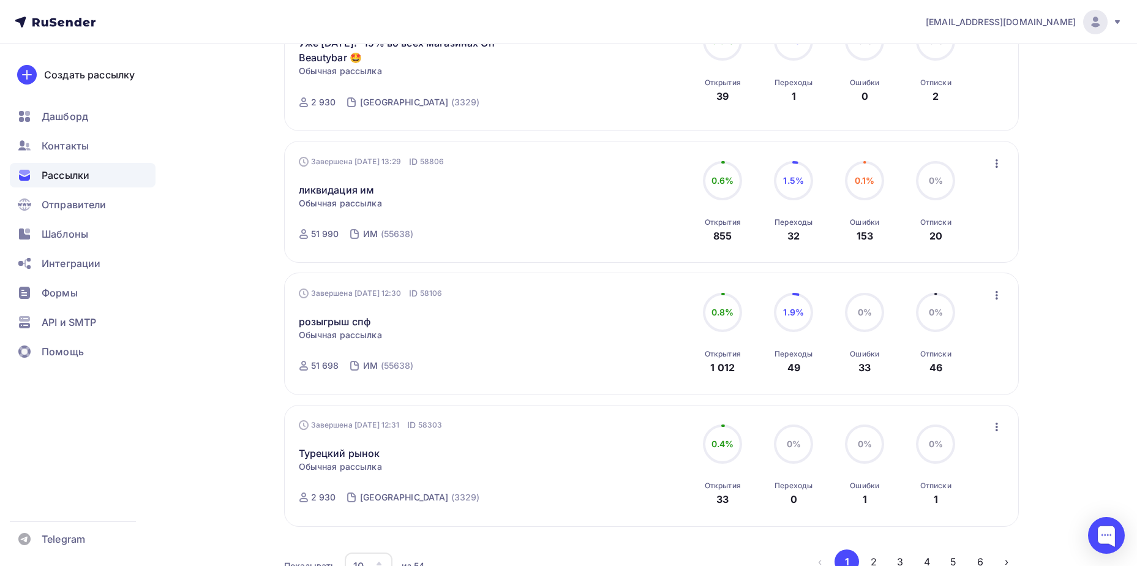
scroll to position [1096, 0]
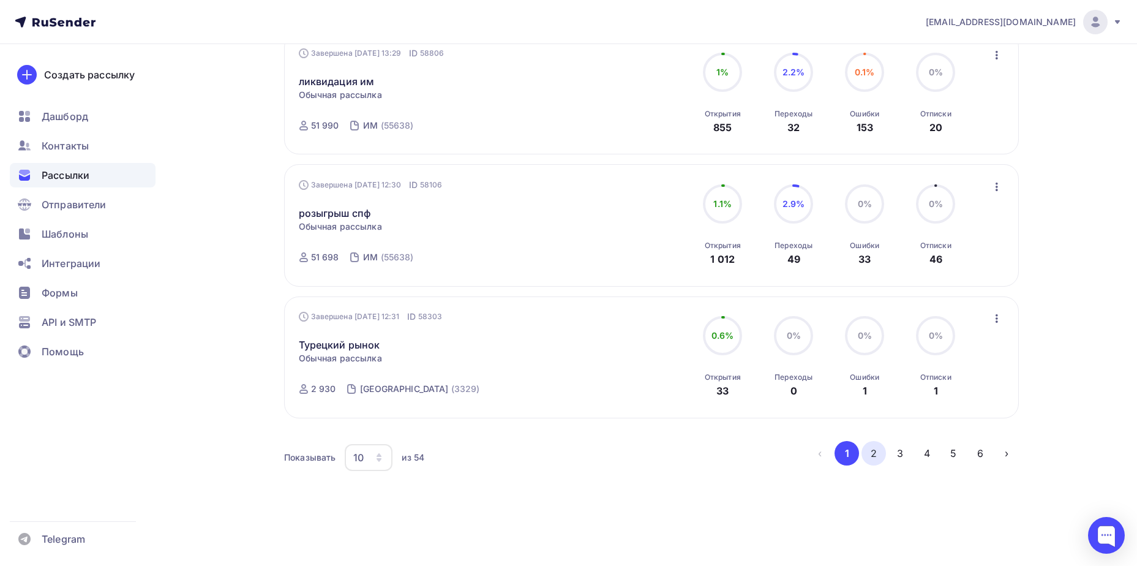
click at [872, 455] on button "2" at bounding box center [873, 453] width 24 height 24
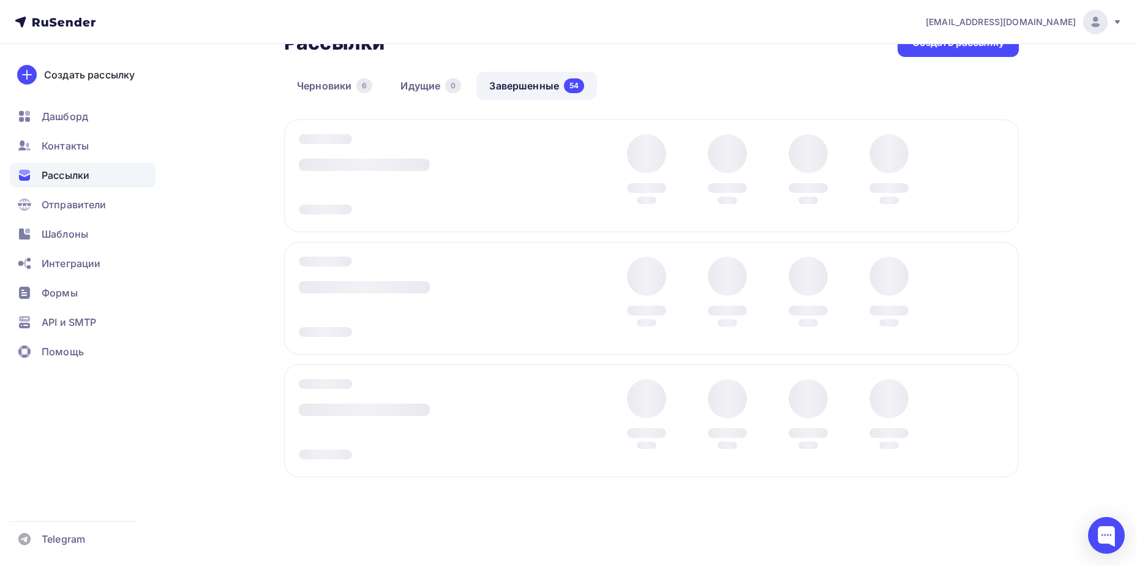
scroll to position [36, 0]
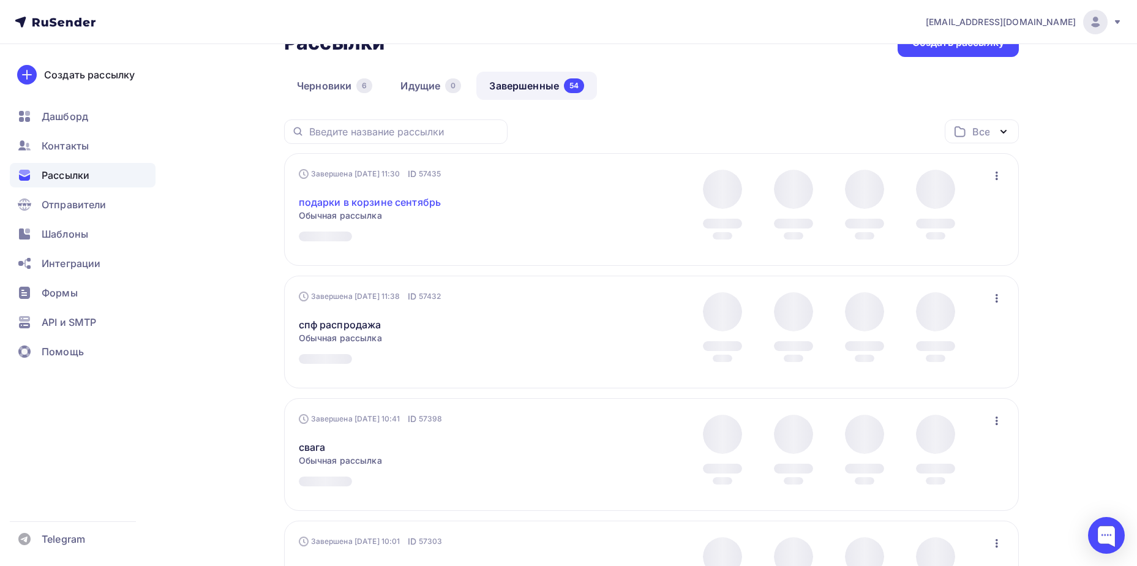
click at [414, 200] on link "подарки в корзине сентябрь" at bounding box center [370, 202] width 143 height 15
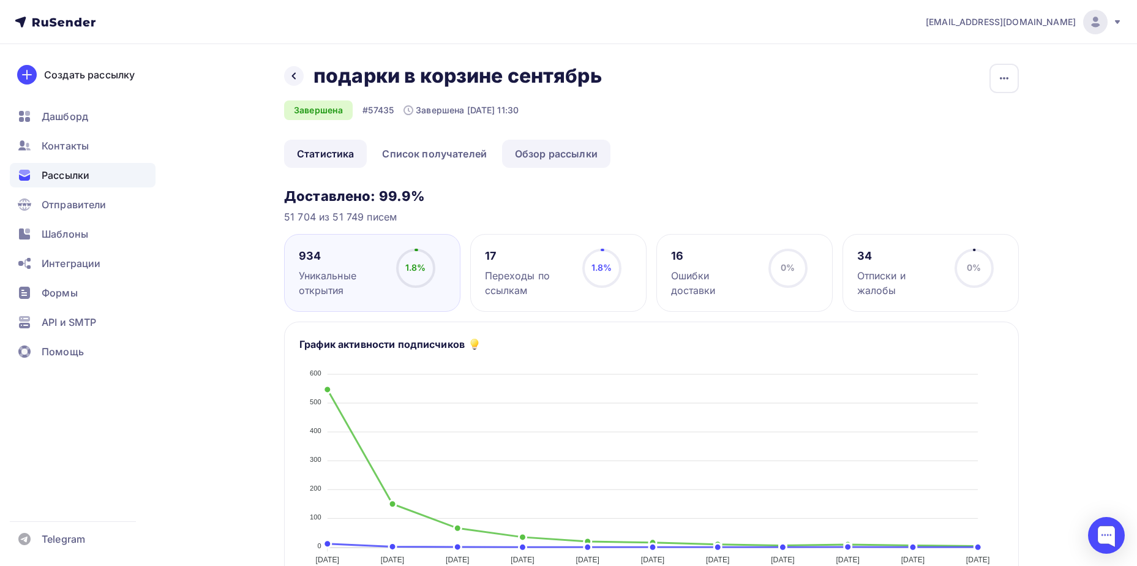
click at [544, 146] on link "Обзор рассылки" at bounding box center [556, 154] width 108 height 28
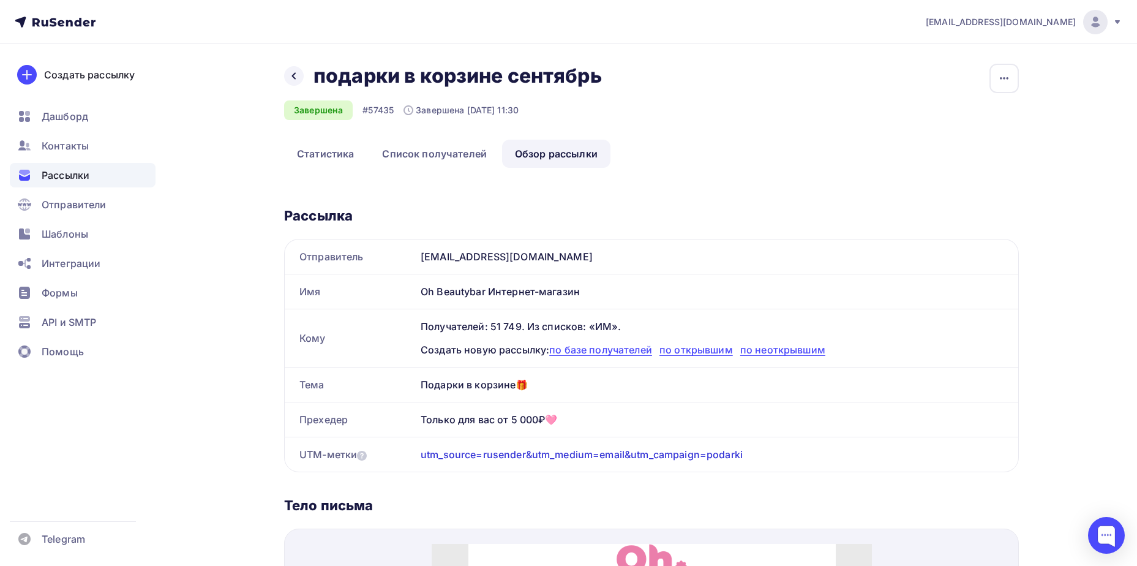
drag, startPoint x: 408, startPoint y: 383, endPoint x: 567, endPoint y: 421, distance: 164.2
click at [567, 421] on div "Отправитель [EMAIL_ADDRESS][DOMAIN_NAME] Имя Oh Beautybar Интернет-магазин Кому…" at bounding box center [651, 355] width 735 height 233
copy div "Тема Подарки в корзине🎁 Прехедер Только для вас от 5 000₽🩷"
click at [313, 147] on link "Статистика" at bounding box center [325, 154] width 83 height 28
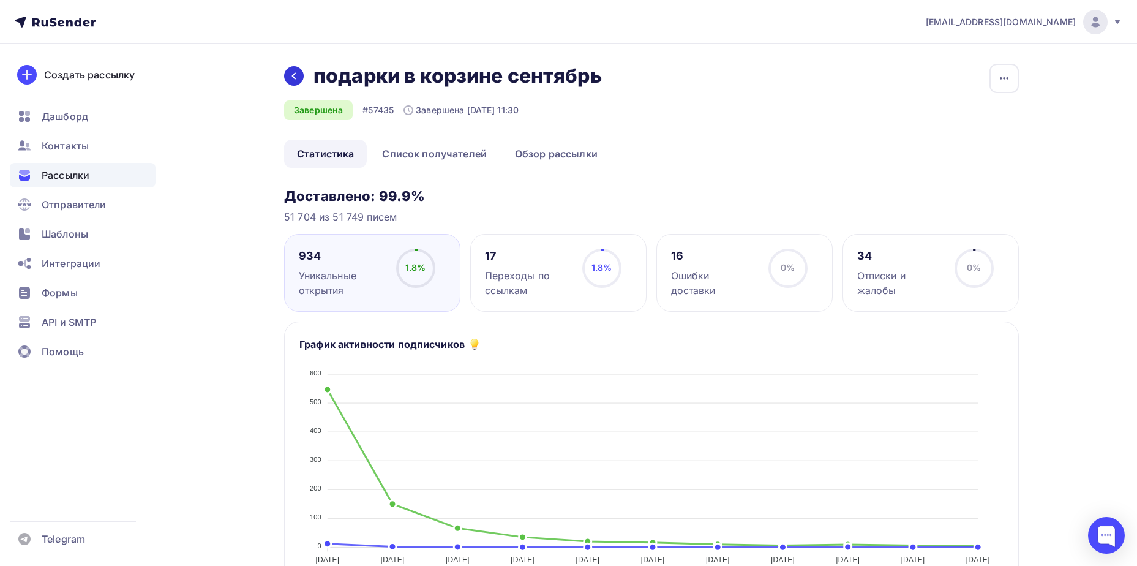
click at [295, 75] on icon at bounding box center [294, 76] width 10 height 10
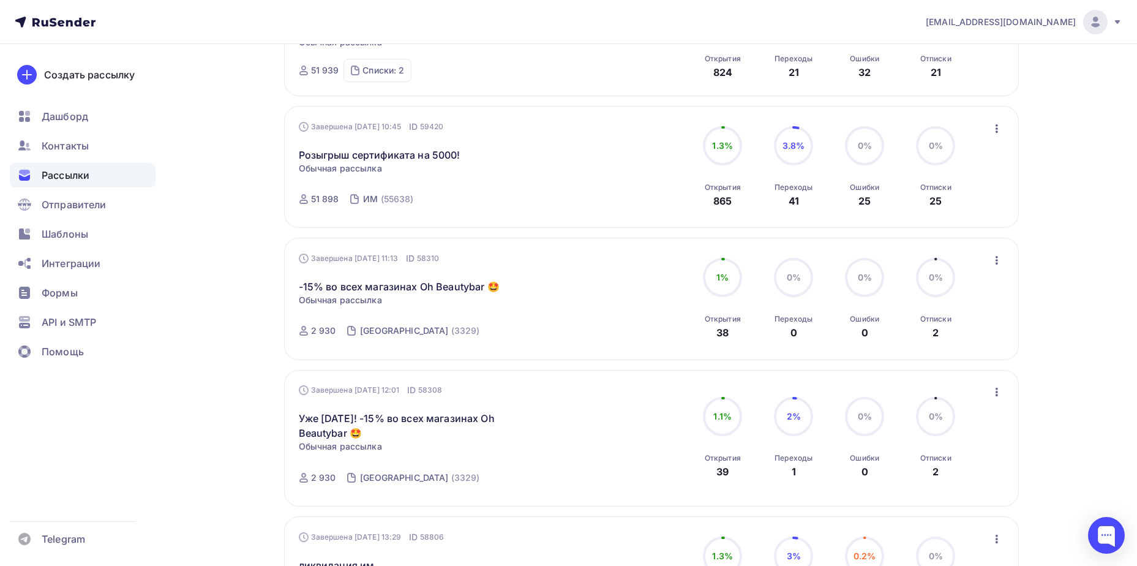
scroll to position [1096, 0]
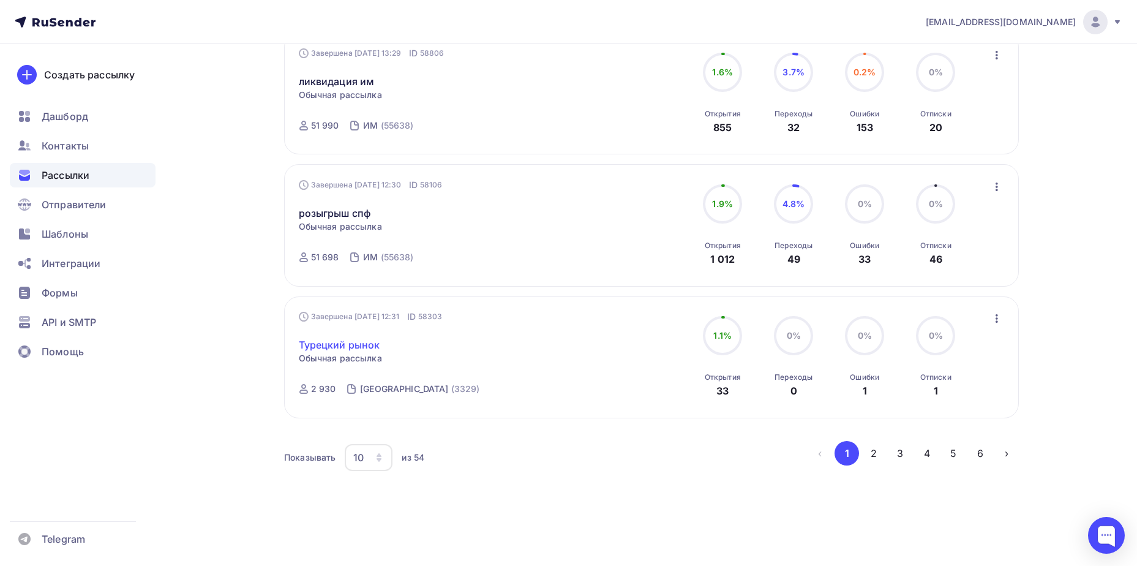
click at [361, 348] on link "Турецкий рынок" at bounding box center [339, 344] width 81 height 15
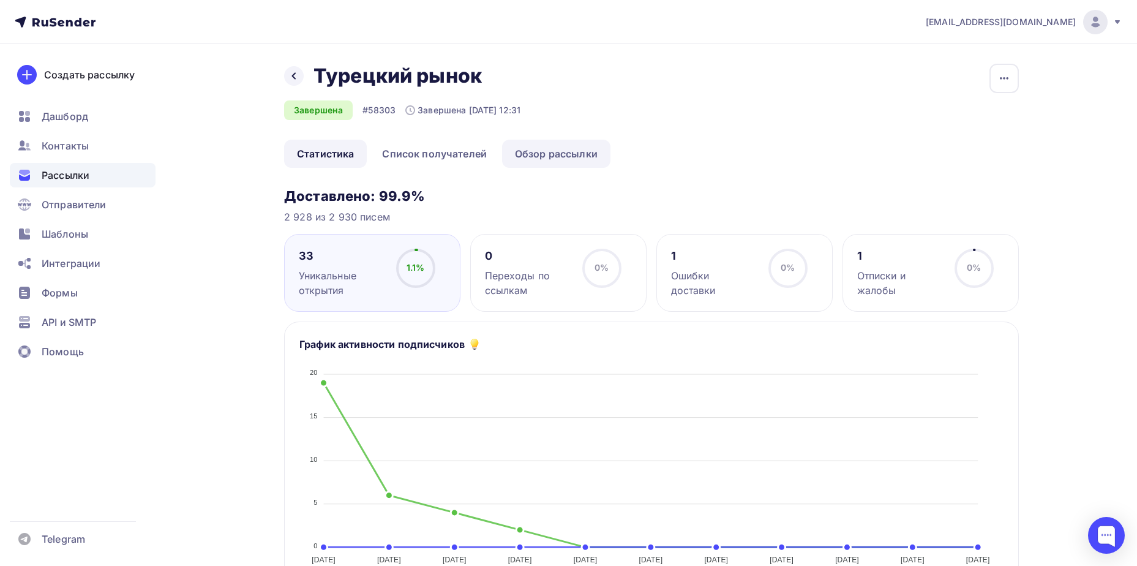
click at [555, 159] on link "Обзор рассылки" at bounding box center [556, 154] width 108 height 28
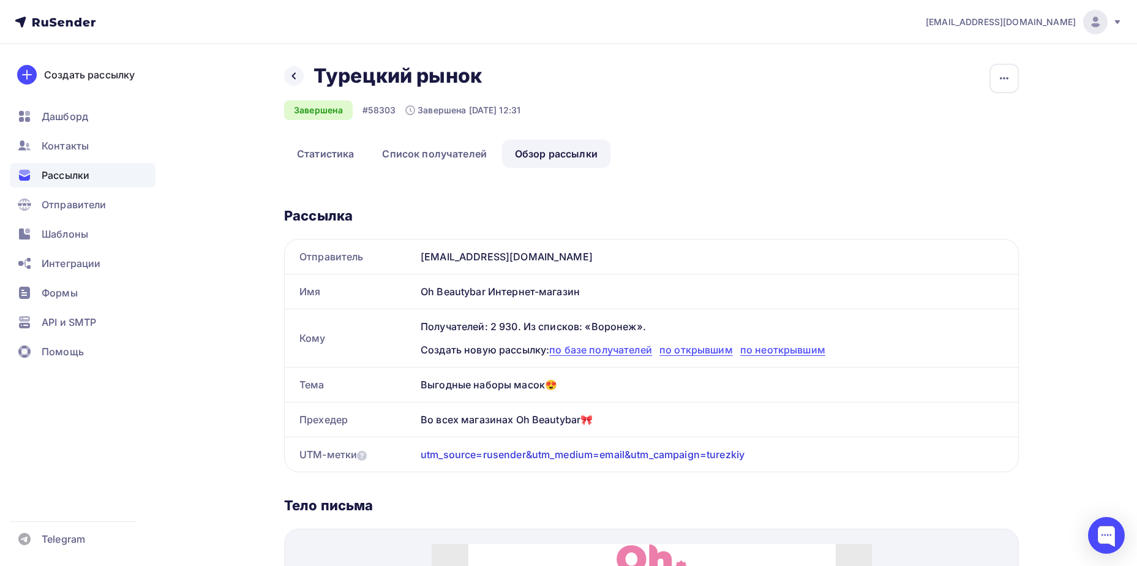
drag, startPoint x: 409, startPoint y: 378, endPoint x: 604, endPoint y: 416, distance: 198.3
click at [604, 416] on div "Отправитель [EMAIL_ADDRESS][DOMAIN_NAME] Имя Oh Beautybar Интернет-магазин Кому…" at bounding box center [651, 355] width 735 height 233
copy div "Тема Выгодные наборы масок😍 Прехедер Во всех магазинах Oh Beautybar🎀"
click at [336, 154] on link "Статистика" at bounding box center [325, 154] width 83 height 28
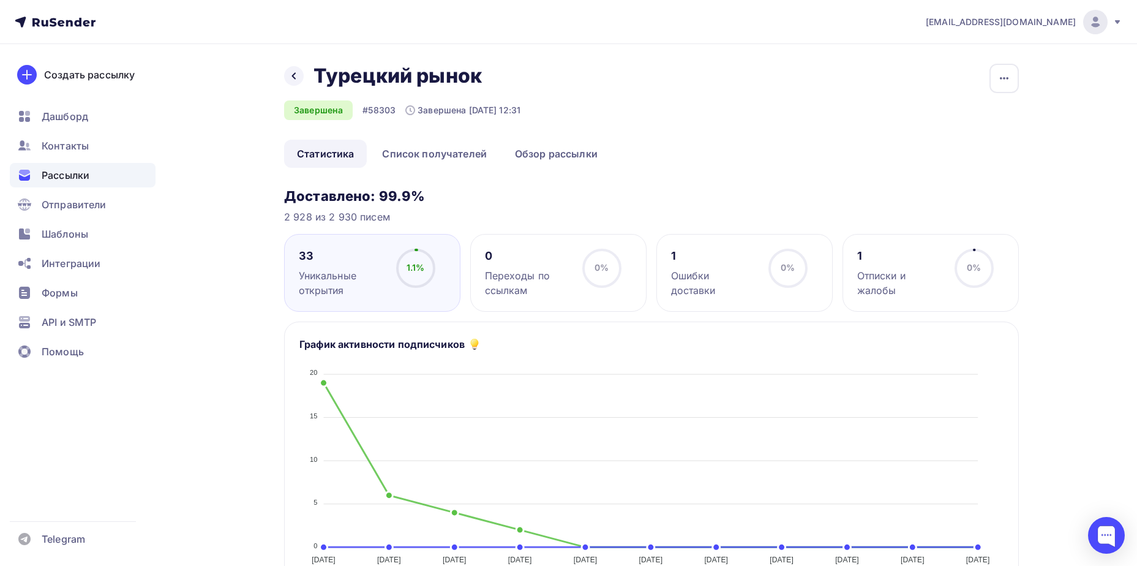
click at [286, 84] on div "Назад Турецкий рынок Турецкий рынок" at bounding box center [402, 76] width 236 height 24
click at [294, 81] on div at bounding box center [294, 76] width 20 height 20
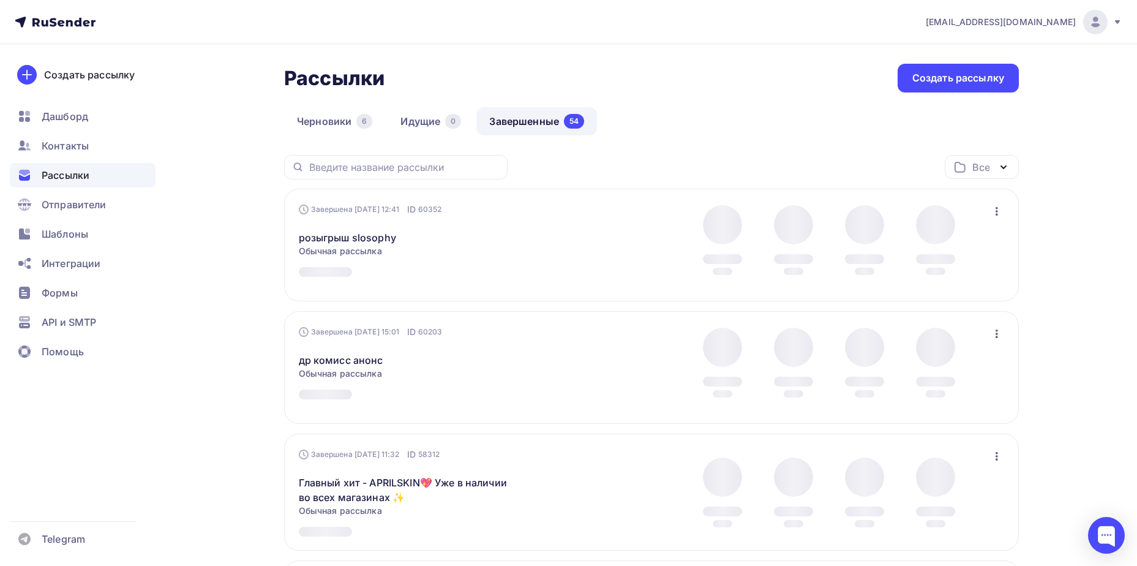
scroll to position [36, 0]
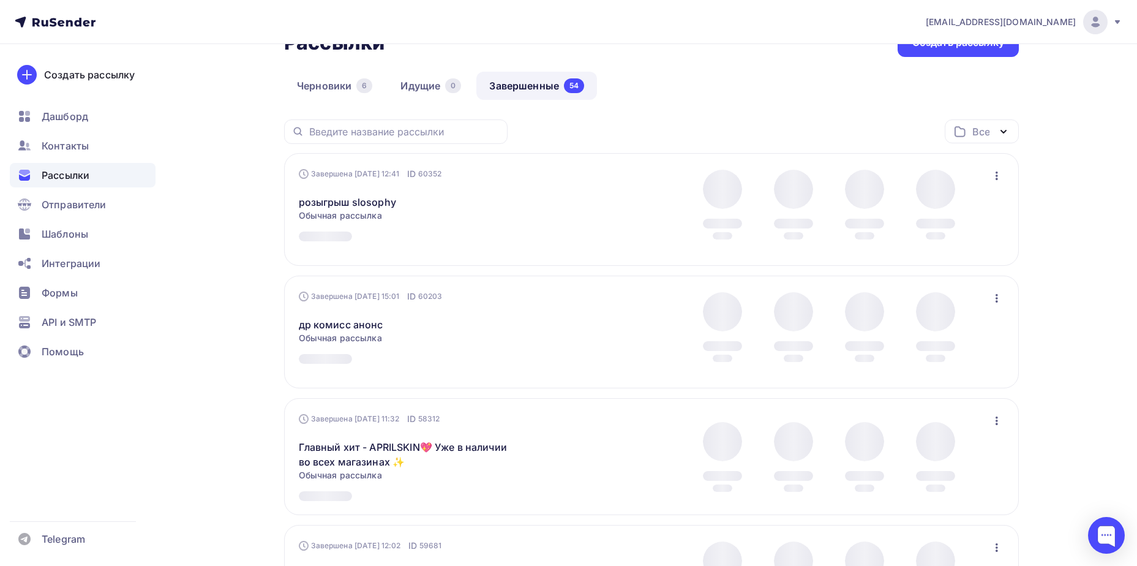
click at [357, 398] on div "Завершена [DATE] 11:32 ID 58312 Главный хит - APRILSKIN💖 Уже в наличии во всех …" at bounding box center [651, 456] width 735 height 117
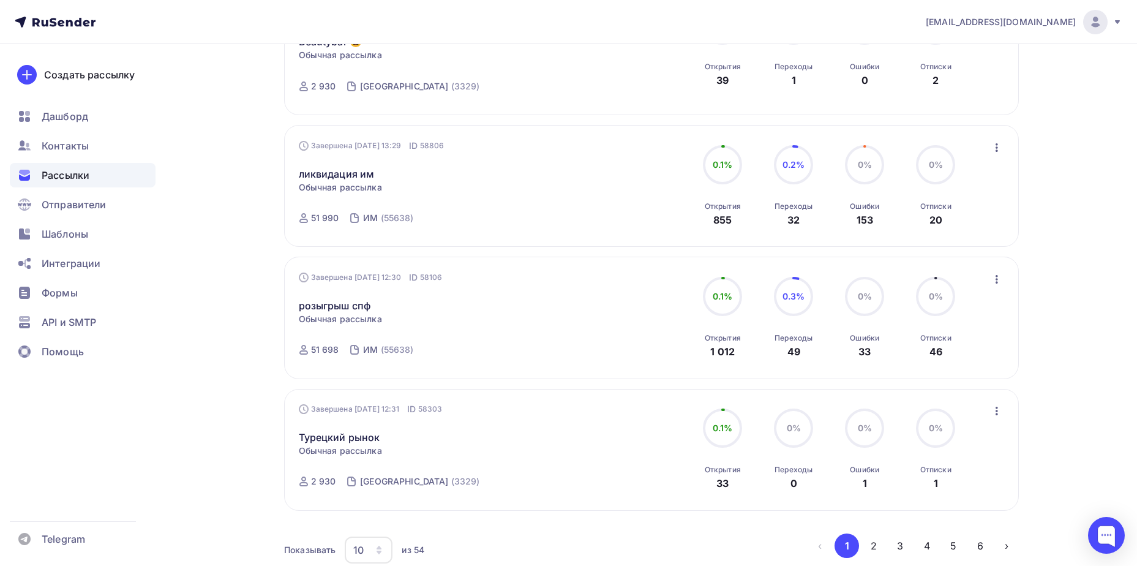
scroll to position [942, 0]
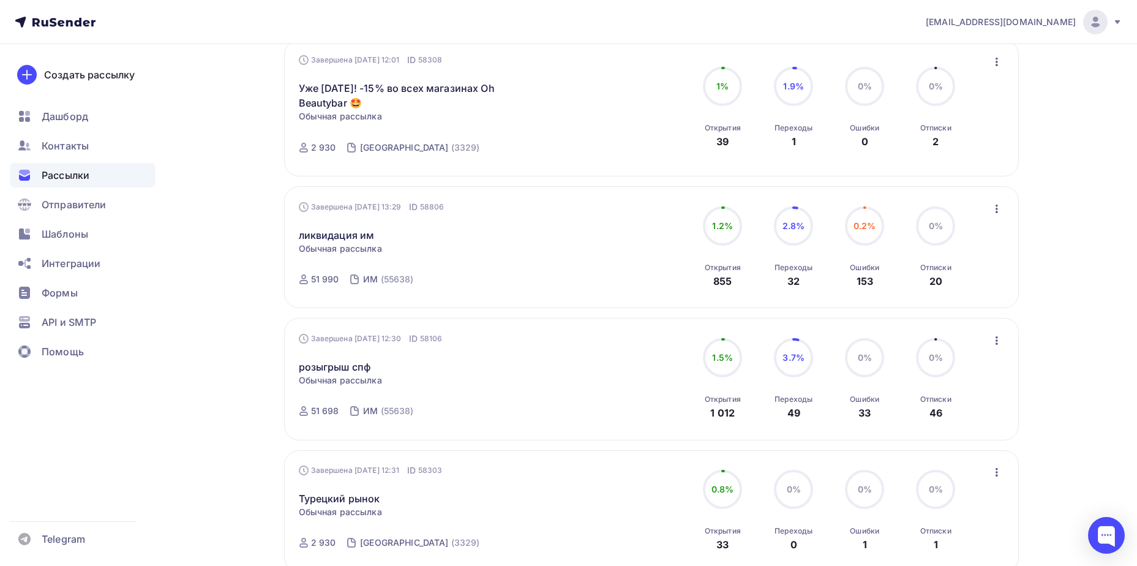
drag, startPoint x: 354, startPoint y: 362, endPoint x: 364, endPoint y: 357, distance: 11.8
click at [354, 362] on link "розыгрыш спф" at bounding box center [335, 366] width 72 height 15
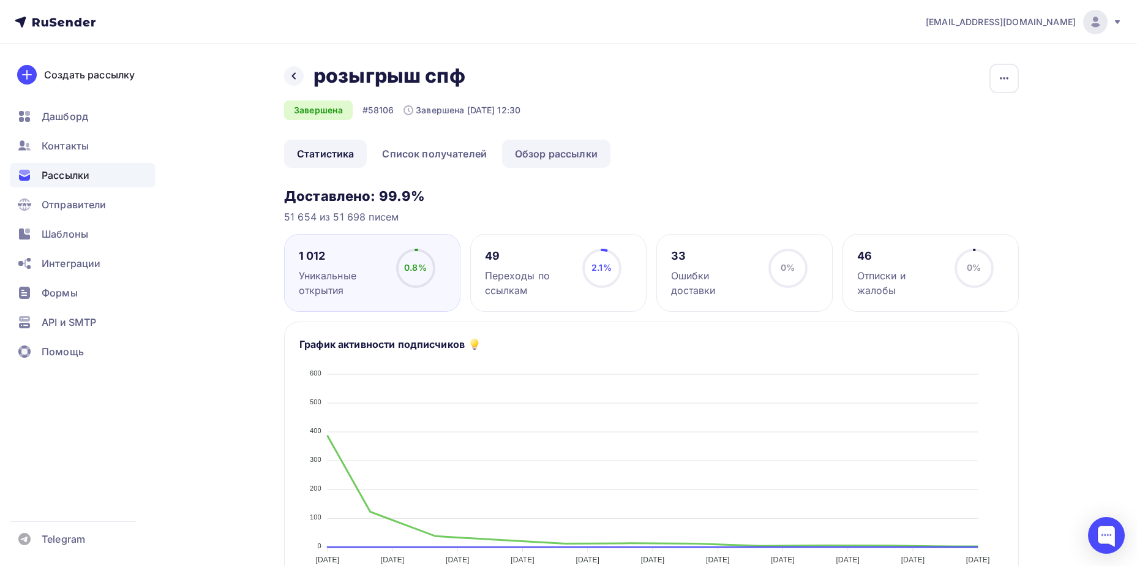
click at [530, 155] on link "Обзор рассылки" at bounding box center [556, 154] width 108 height 28
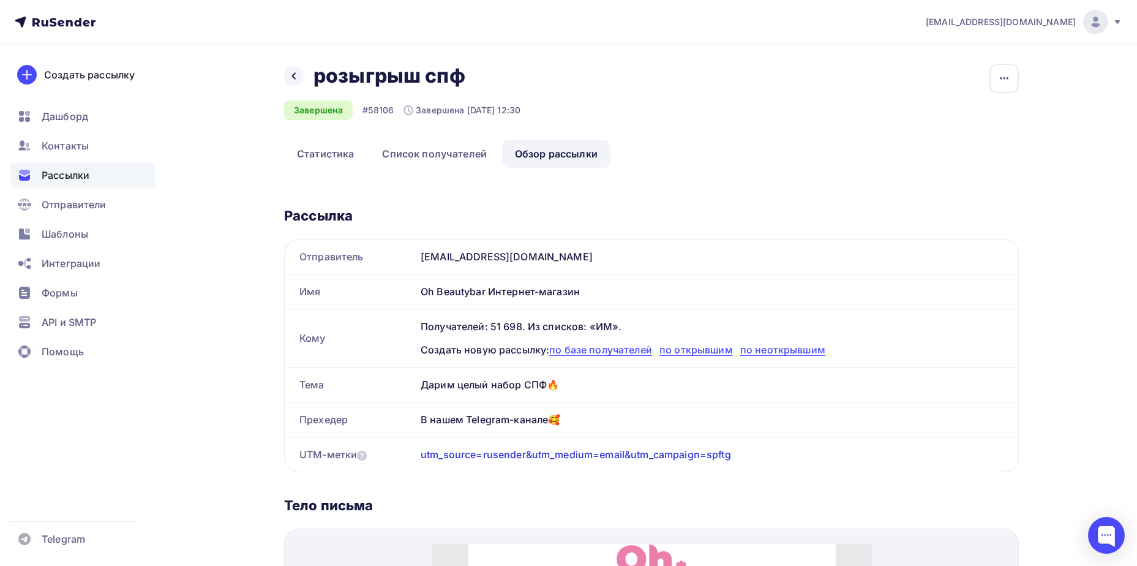
drag, startPoint x: 422, startPoint y: 382, endPoint x: 586, endPoint y: 413, distance: 167.5
click at [586, 413] on div "Отправитель [EMAIL_ADDRESS][DOMAIN_NAME] Имя Oh Beautybar Интернет-магазин Кому…" at bounding box center [651, 355] width 735 height 233
copy div "Дарим целый набор СПФ🔥 Прехедер В нашем Telegram-канале🥰"
click at [322, 162] on link "Статистика" at bounding box center [325, 154] width 83 height 28
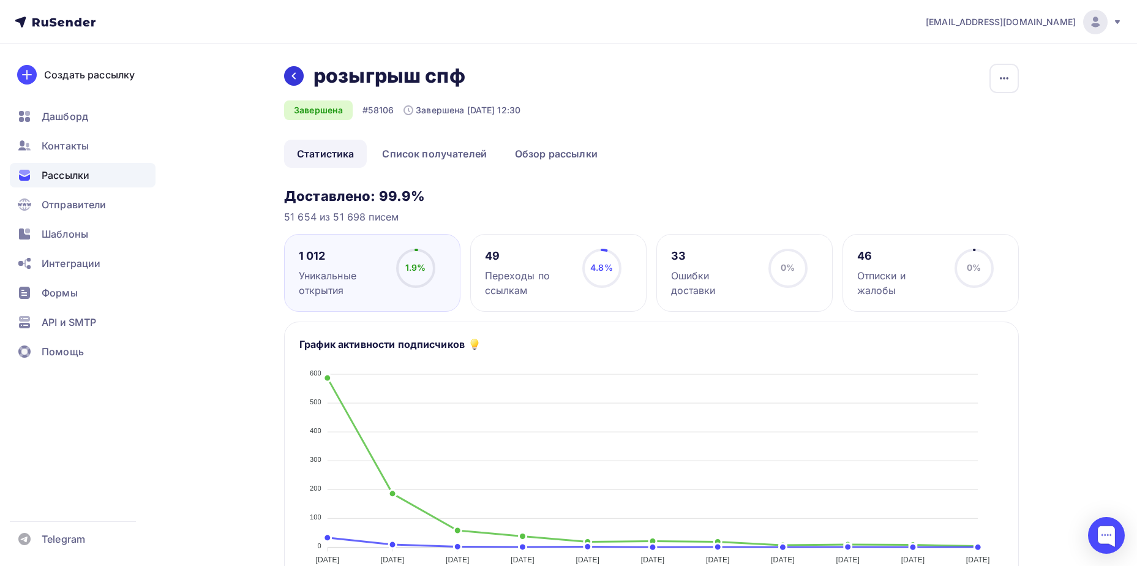
click at [287, 73] on div at bounding box center [294, 76] width 20 height 20
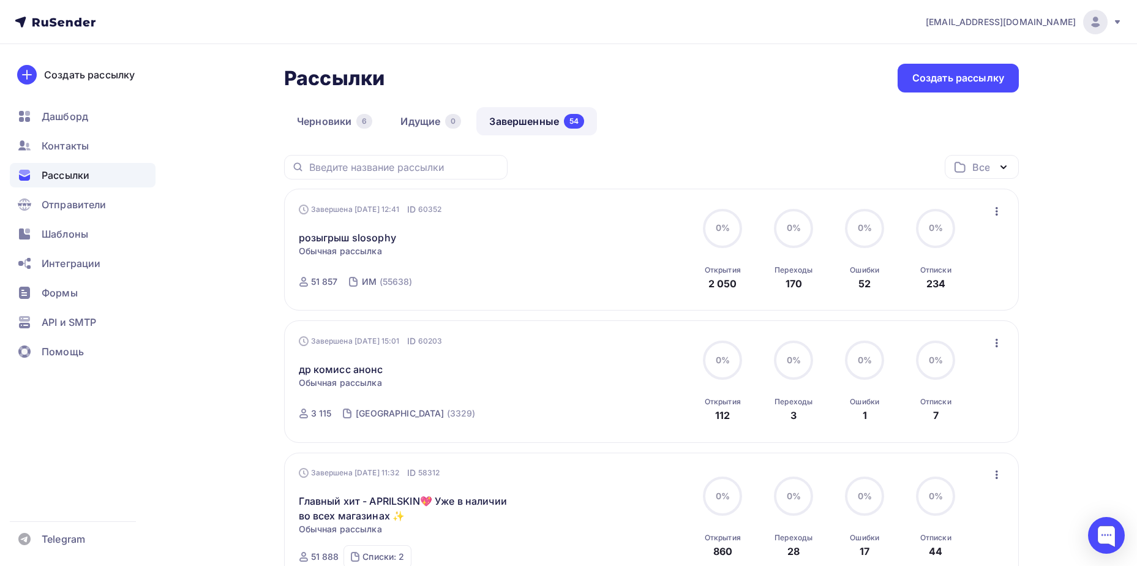
scroll to position [872, 0]
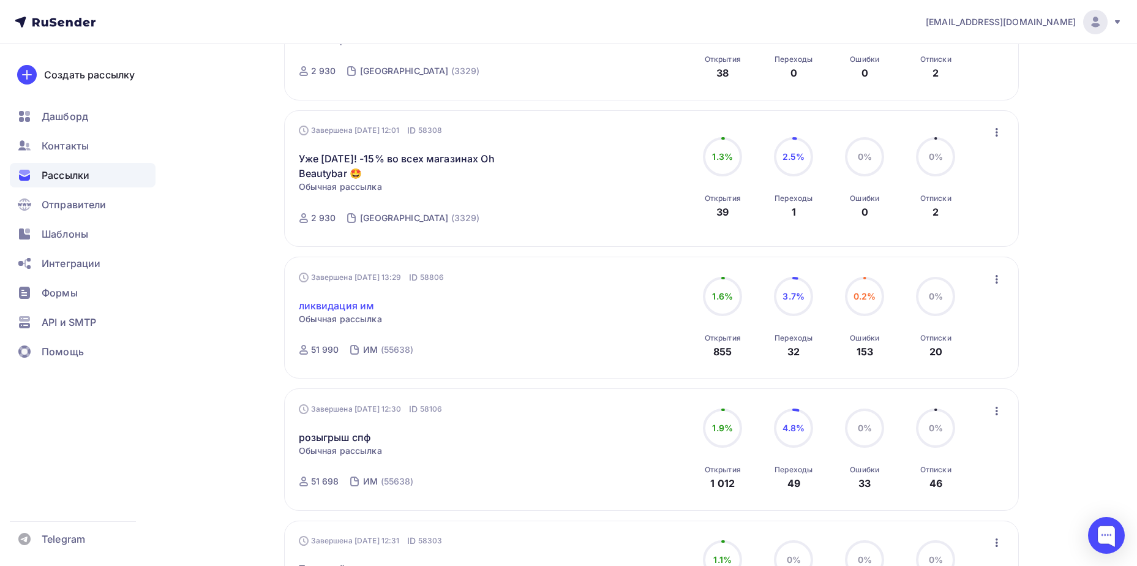
click at [350, 302] on link "ликвидация им" at bounding box center [337, 305] width 76 height 15
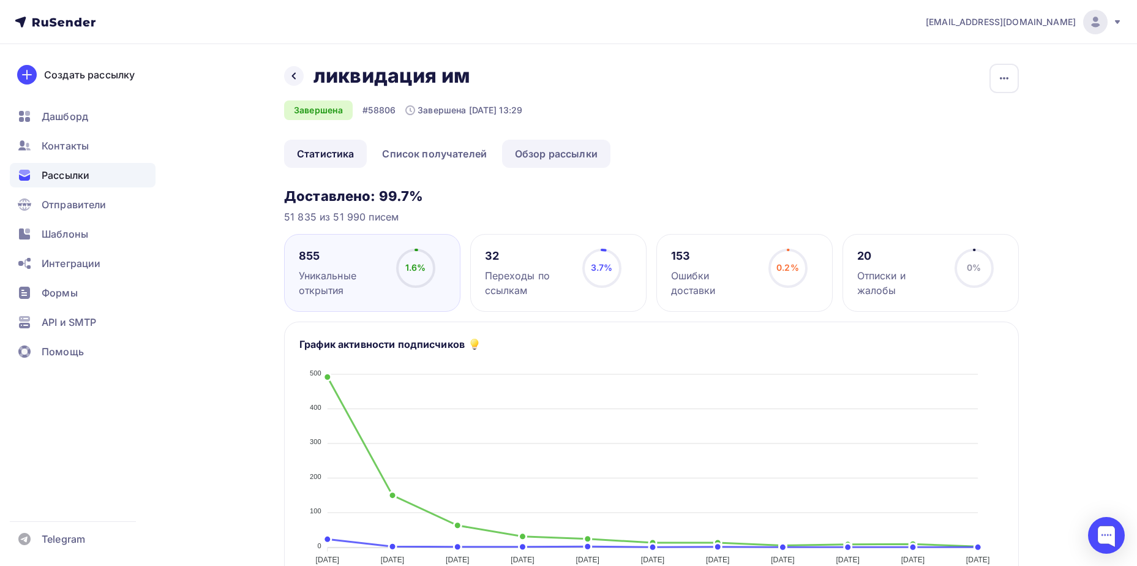
click at [537, 151] on link "Обзор рассылки" at bounding box center [556, 154] width 108 height 28
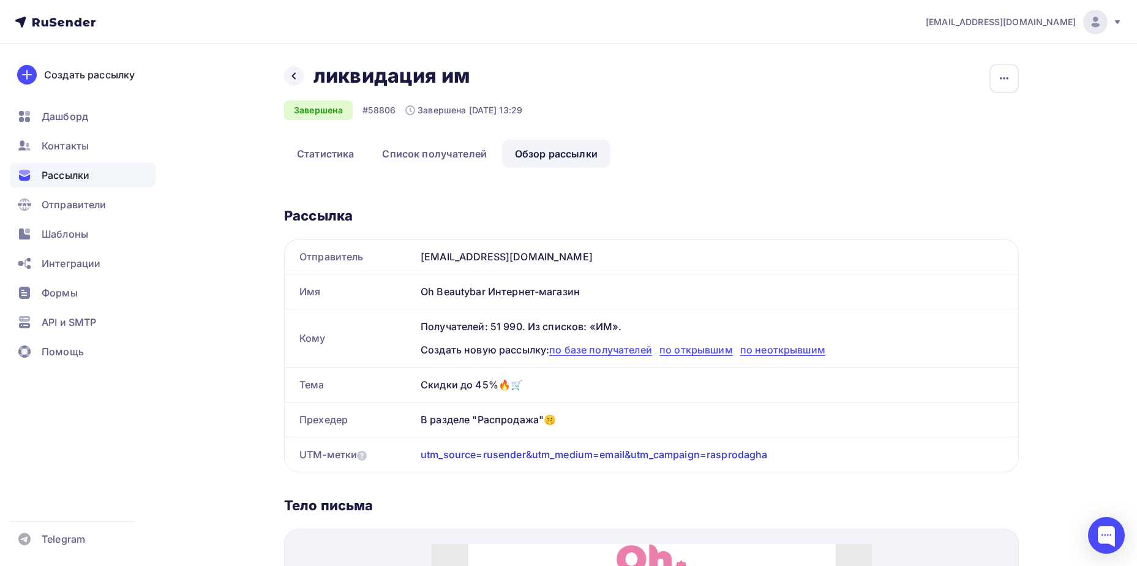
drag, startPoint x: 421, startPoint y: 382, endPoint x: 564, endPoint y: 424, distance: 149.3
click at [564, 424] on div "Отправитель [EMAIL_ADDRESS][DOMAIN_NAME] Имя Oh Beautybar Интернет-магазин Кому…" at bounding box center [651, 355] width 735 height 233
copy div "Скидки до 45%🔥🛒 Прехедер В разделе "Распродажа"🤫"
click at [320, 149] on link "Статистика" at bounding box center [325, 154] width 83 height 28
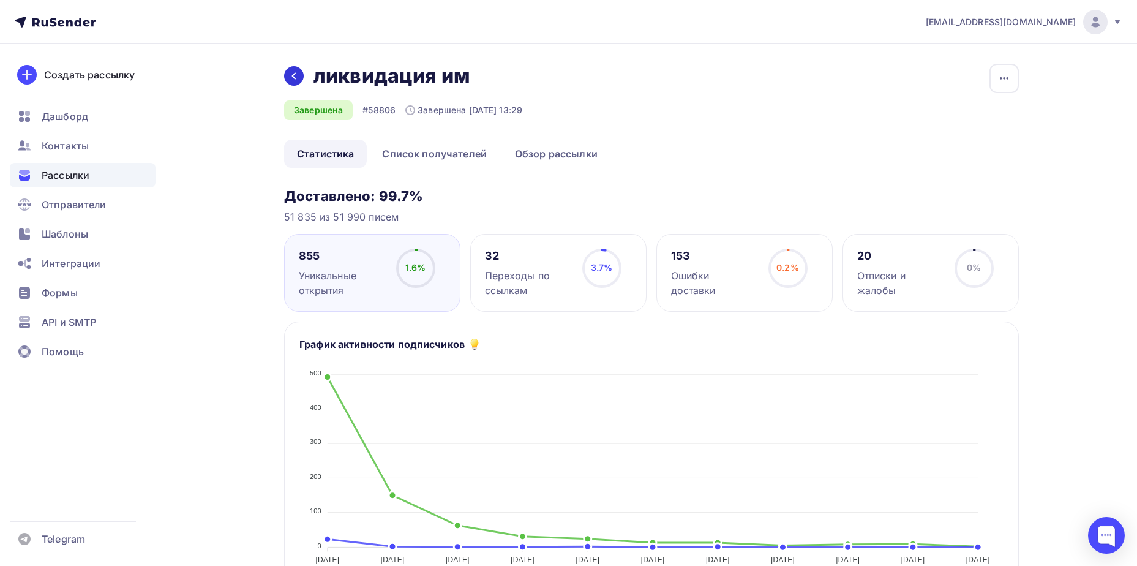
click at [289, 78] on icon at bounding box center [294, 76] width 10 height 10
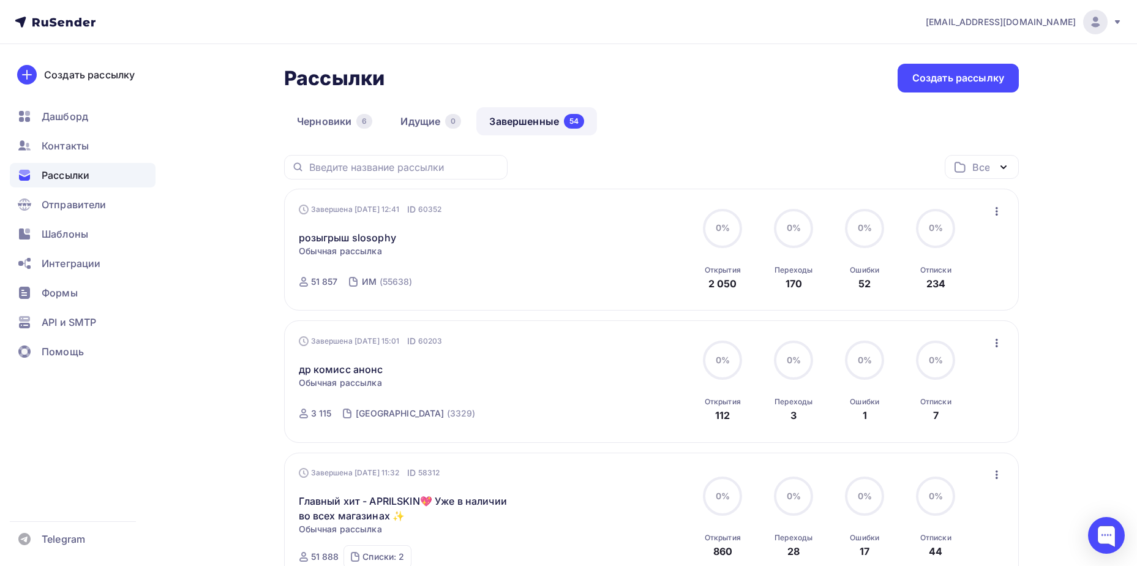
scroll to position [612, 0]
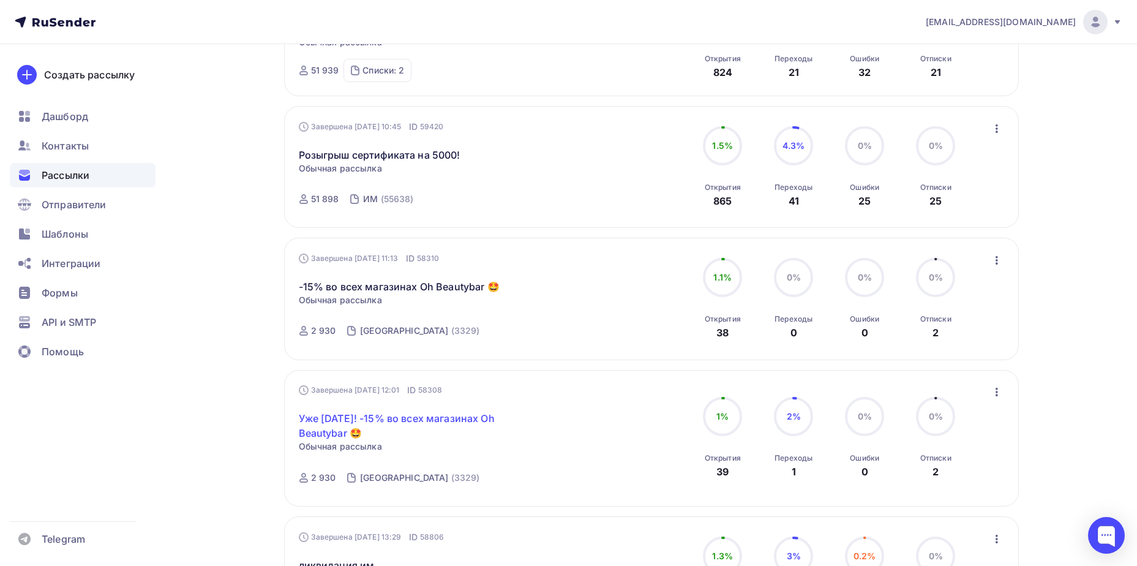
click at [397, 417] on link "Уже [DATE]! -15% во всех магазинах Oh Beautybar 🤩" at bounding box center [404, 425] width 210 height 29
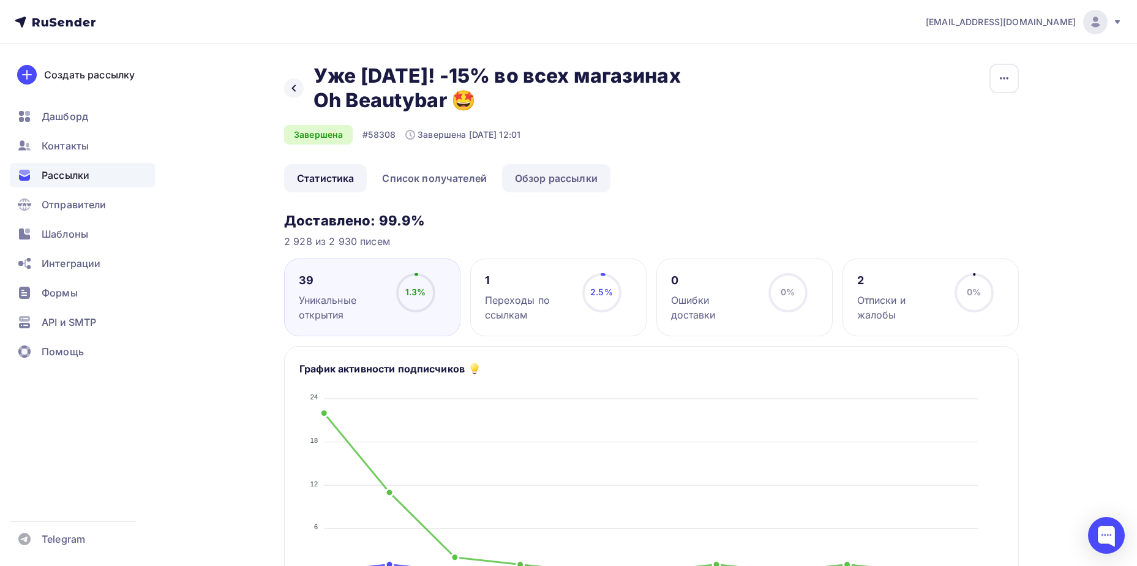
click at [574, 176] on link "Обзор рассылки" at bounding box center [556, 178] width 108 height 28
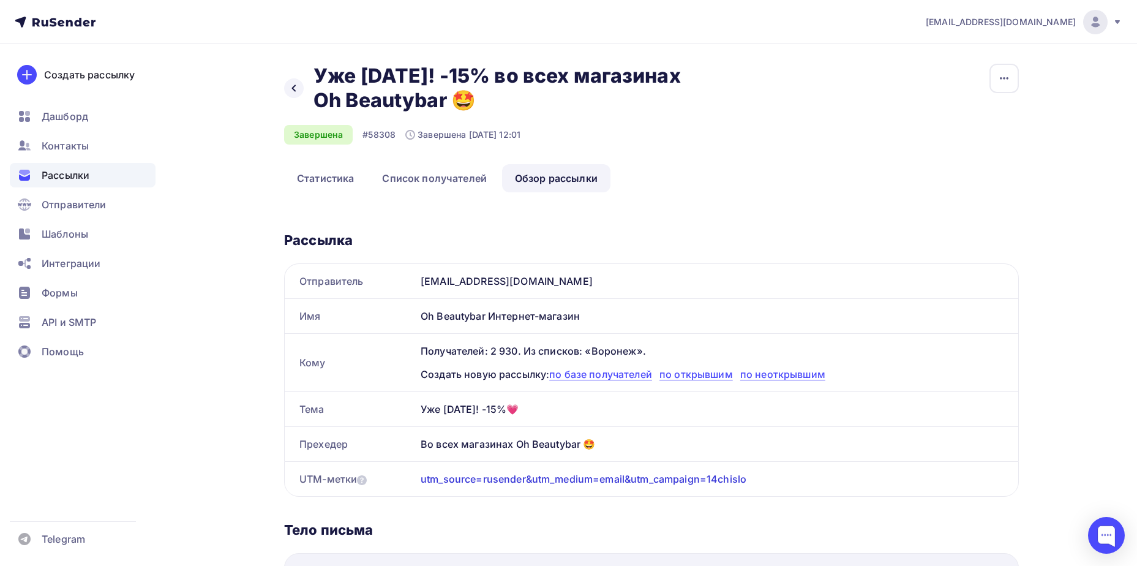
drag, startPoint x: 423, startPoint y: 408, endPoint x: 635, endPoint y: 449, distance: 215.7
click at [635, 449] on div "Отправитель [EMAIL_ADDRESS][DOMAIN_NAME] Имя Oh Beautybar Интернет-магазин Кому…" at bounding box center [651, 379] width 735 height 233
copy div "Уже [DATE]! -15%💗 Прехедер Во всех магазинах Oh Beautybar 🤩"
click at [341, 176] on link "Статистика" at bounding box center [325, 178] width 83 height 28
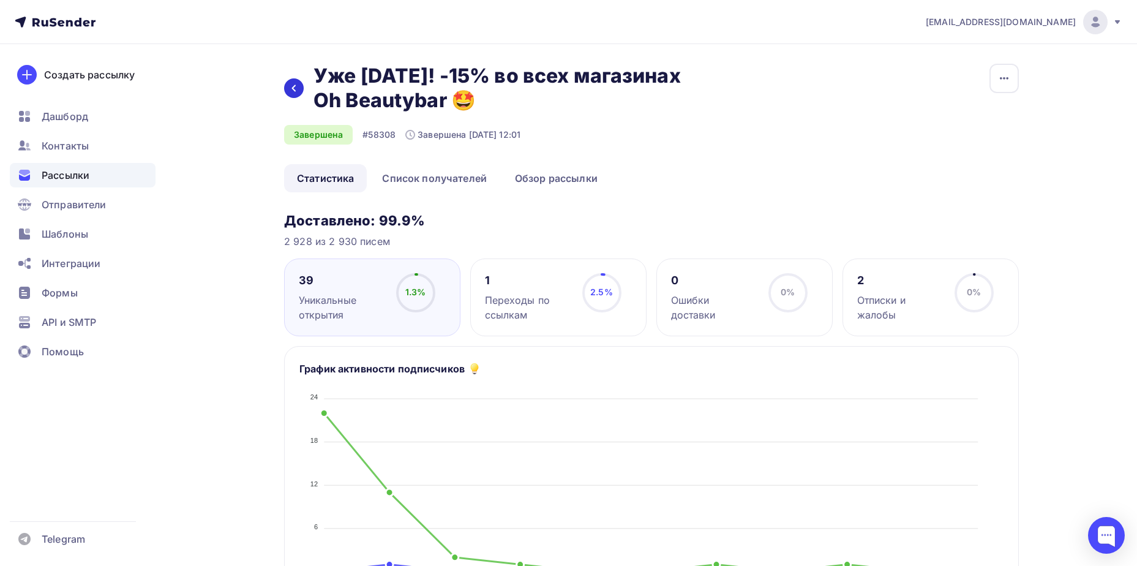
click at [296, 93] on div at bounding box center [294, 88] width 20 height 20
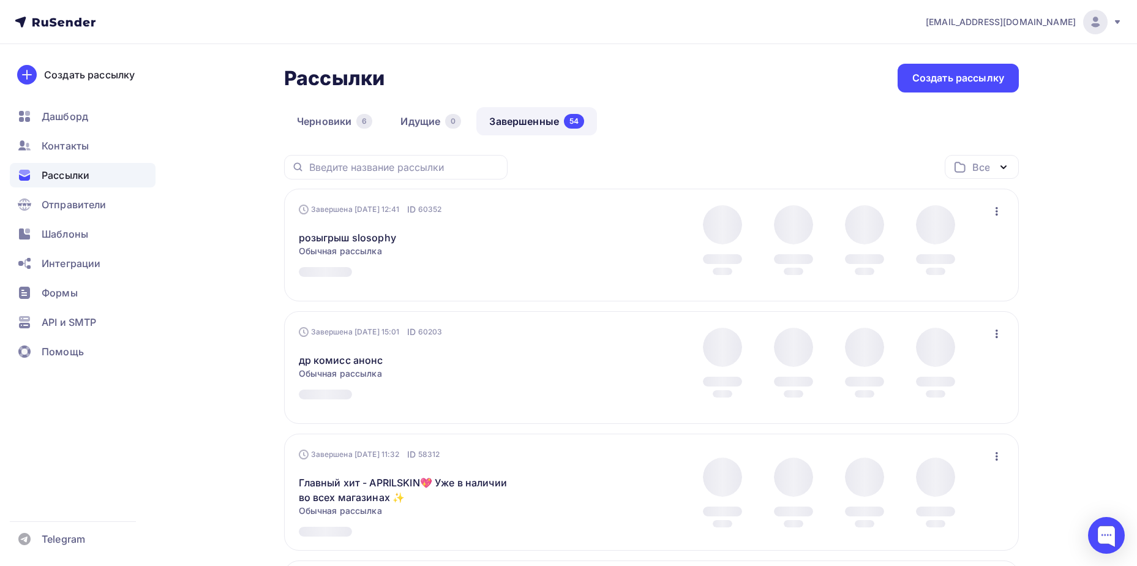
scroll to position [36, 0]
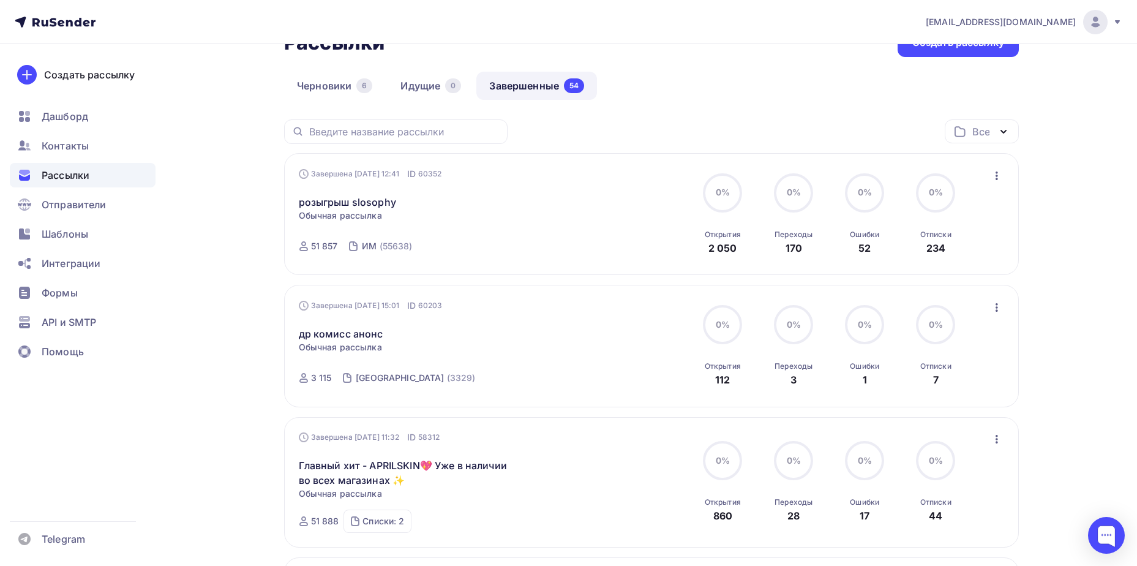
click at [363, 163] on div "Завершена [DATE] 12:41 ID 60352 розыгрыш slosophy Статистика Обзор рассылки Коп…" at bounding box center [651, 214] width 735 height 122
